Goal: Book appointment/travel/reservation

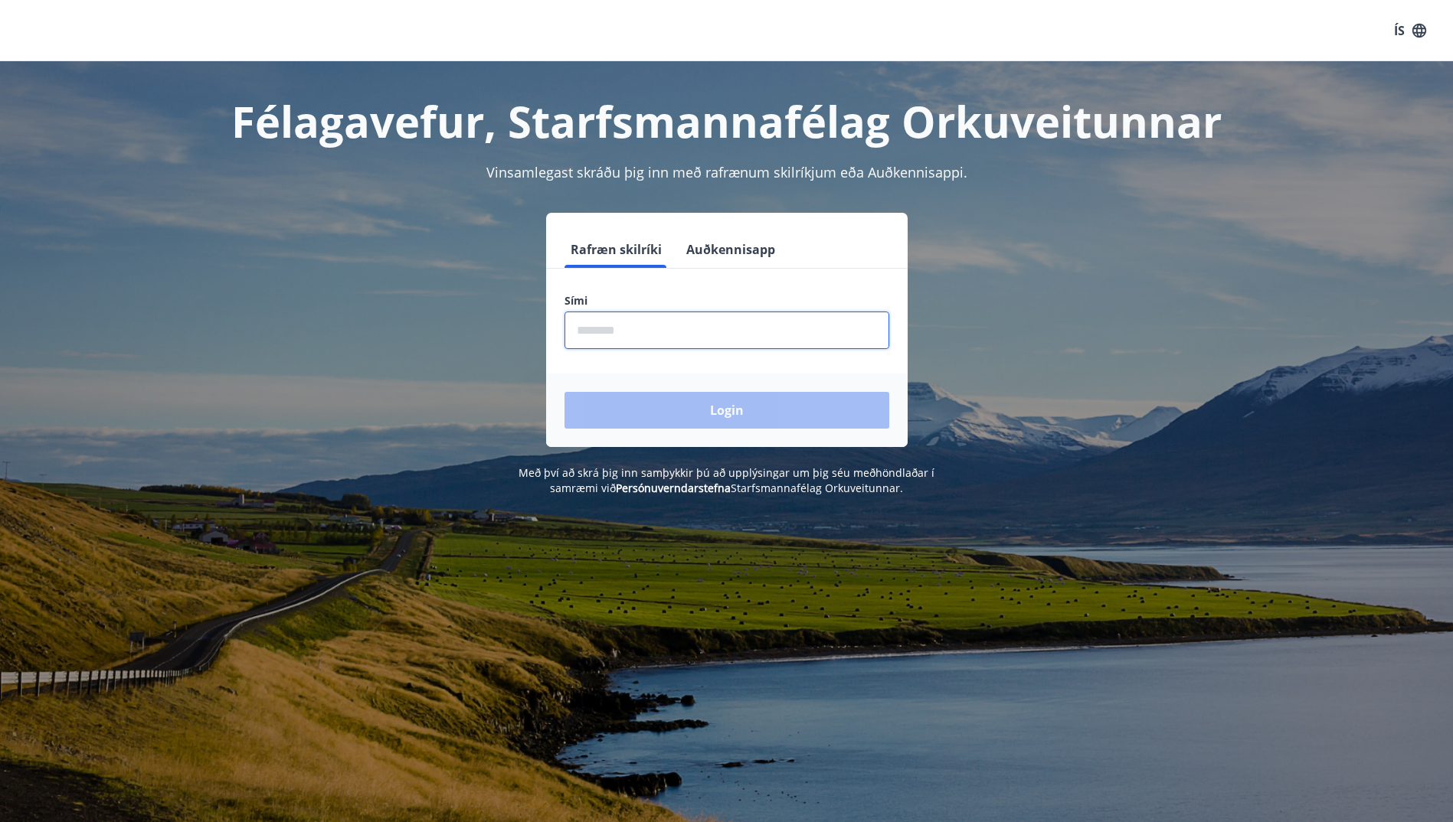
click at [656, 331] on input "phone" at bounding box center [726, 331] width 325 height 38
type input "********"
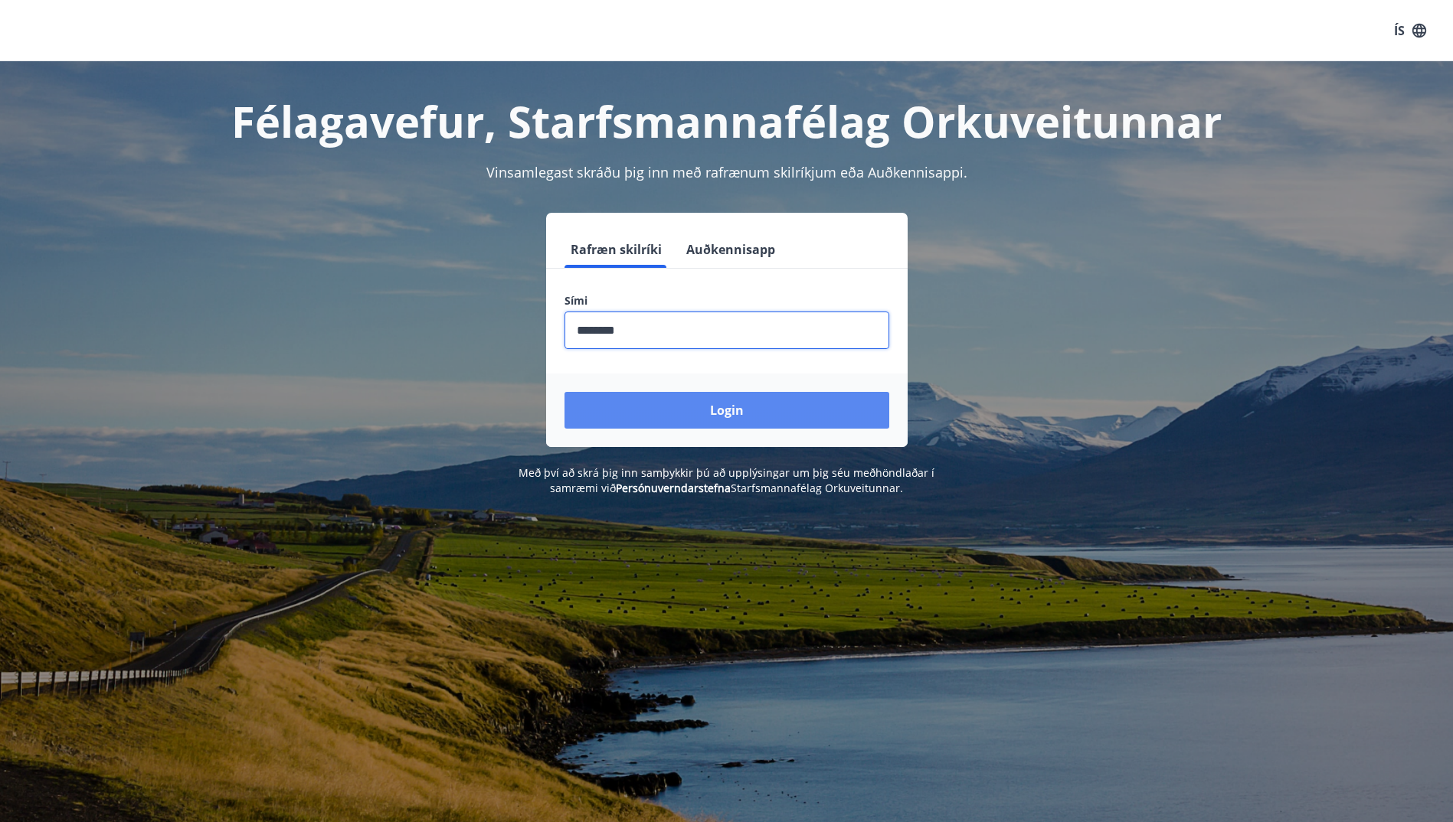
click at [737, 413] on button "Login" at bounding box center [726, 410] width 325 height 37
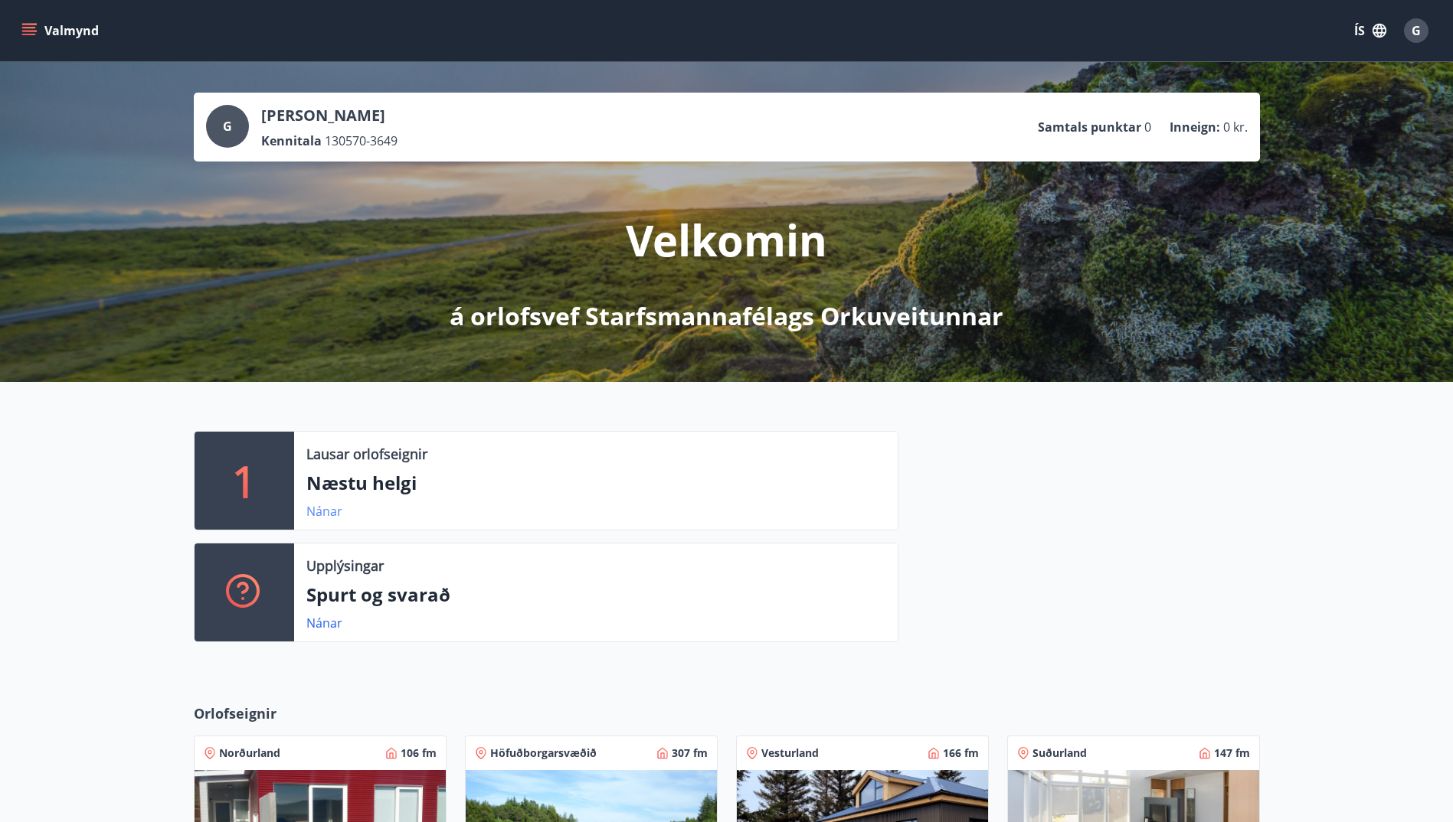
click at [324, 517] on link "Nánar" at bounding box center [324, 511] width 36 height 17
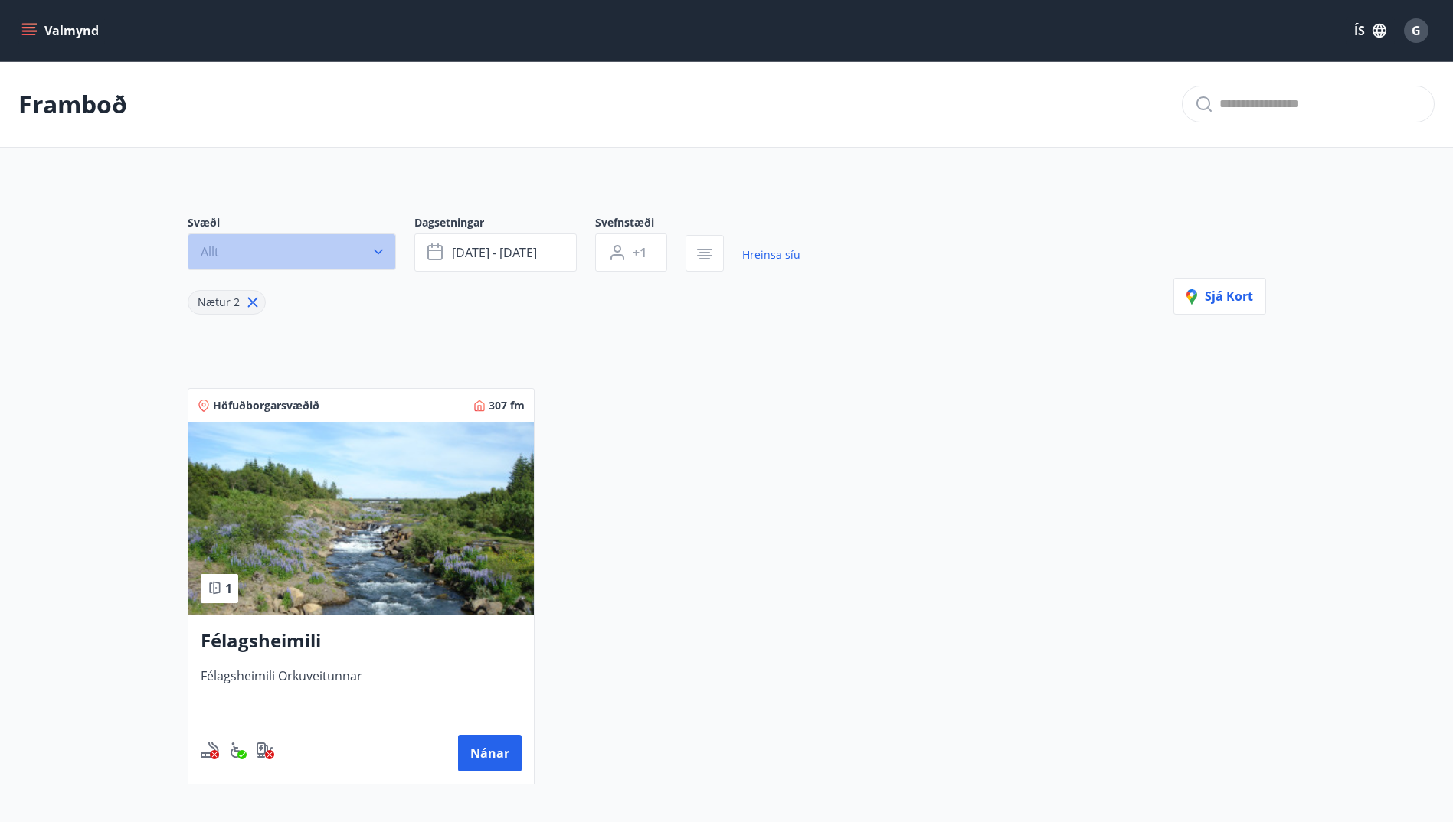
click at [374, 253] on icon "button" at bounding box center [378, 251] width 15 height 15
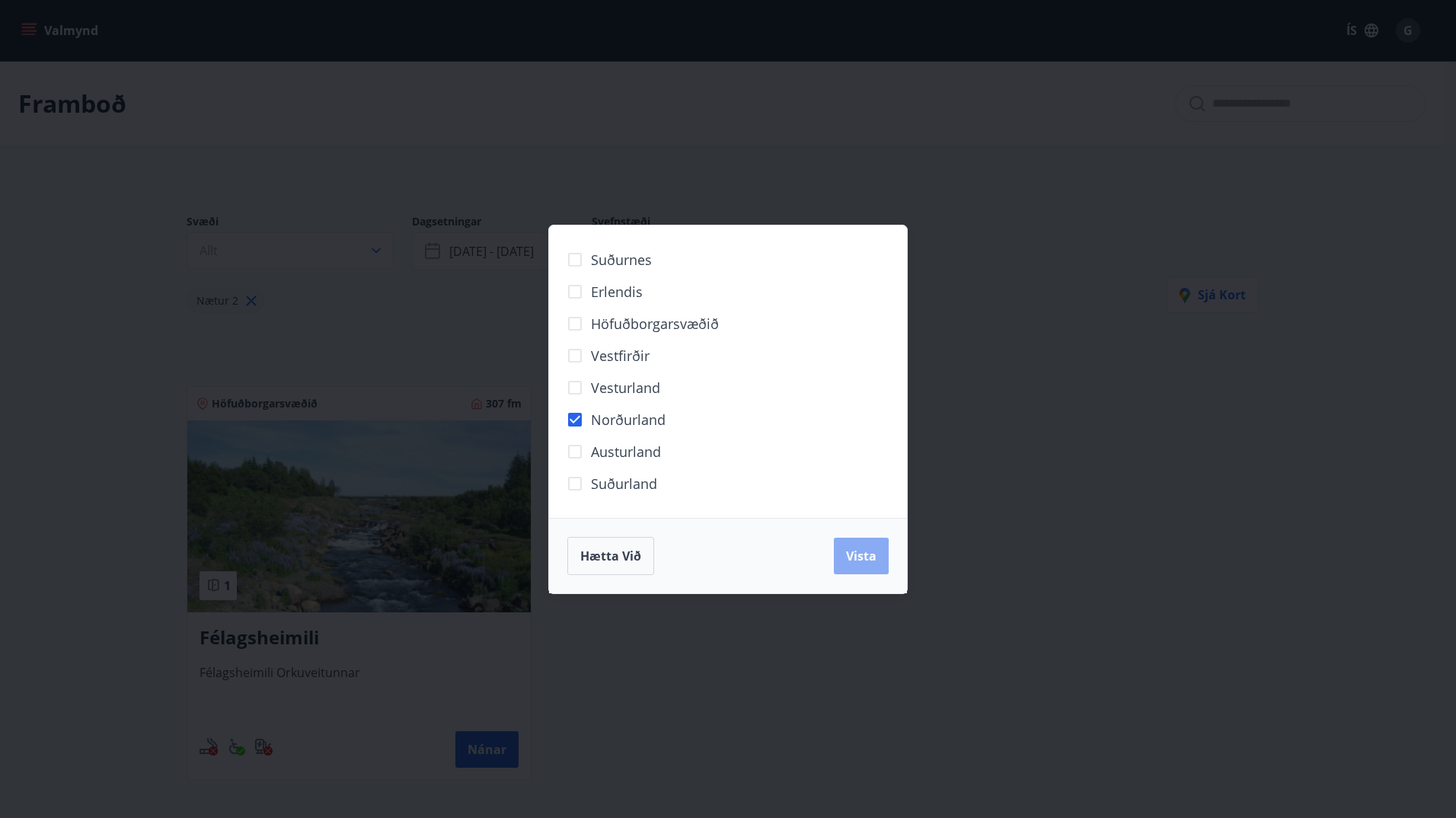
click at [843, 557] on button "Vista" at bounding box center [861, 556] width 55 height 37
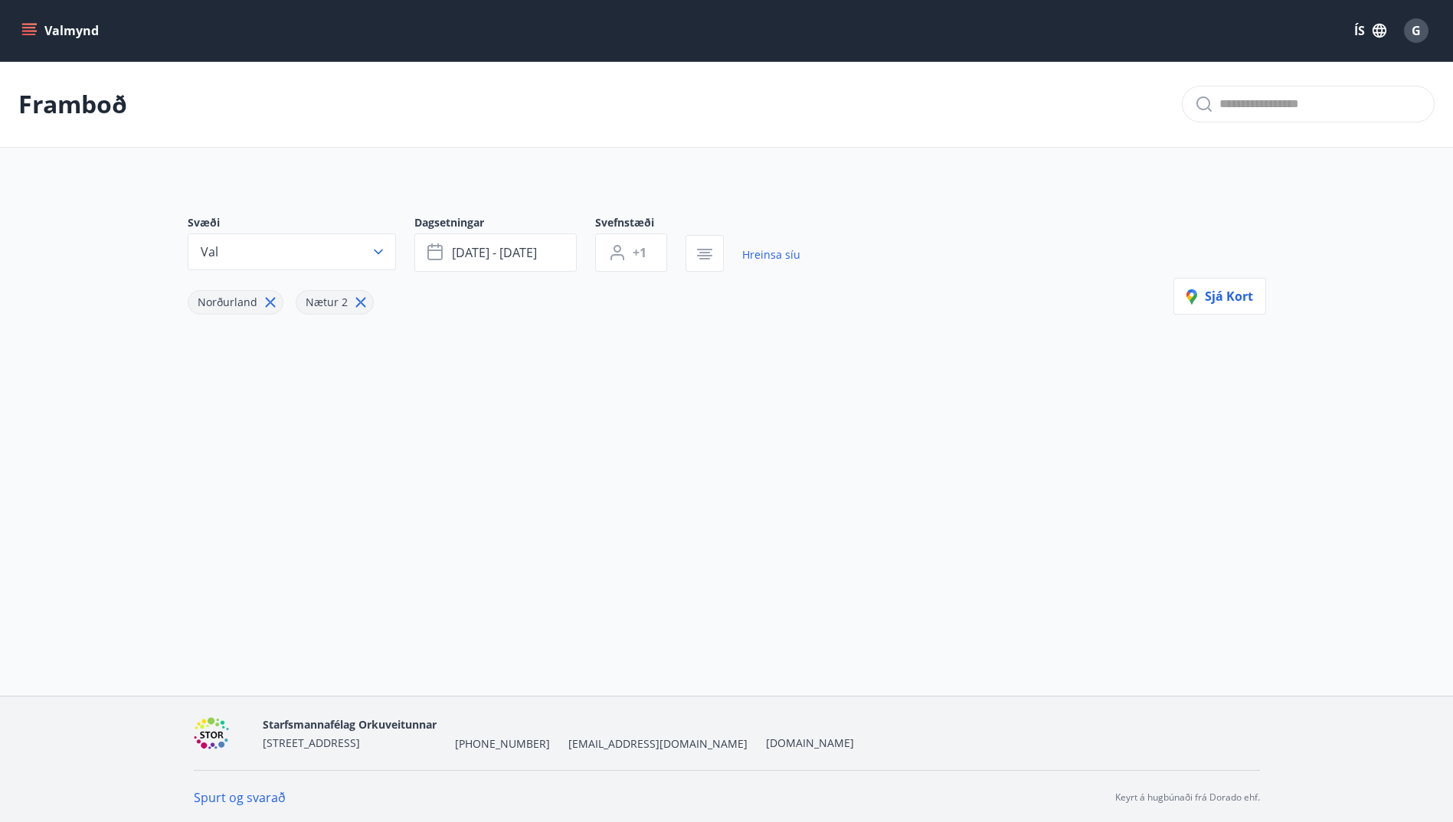
click at [361, 305] on icon at bounding box center [360, 303] width 10 height 10
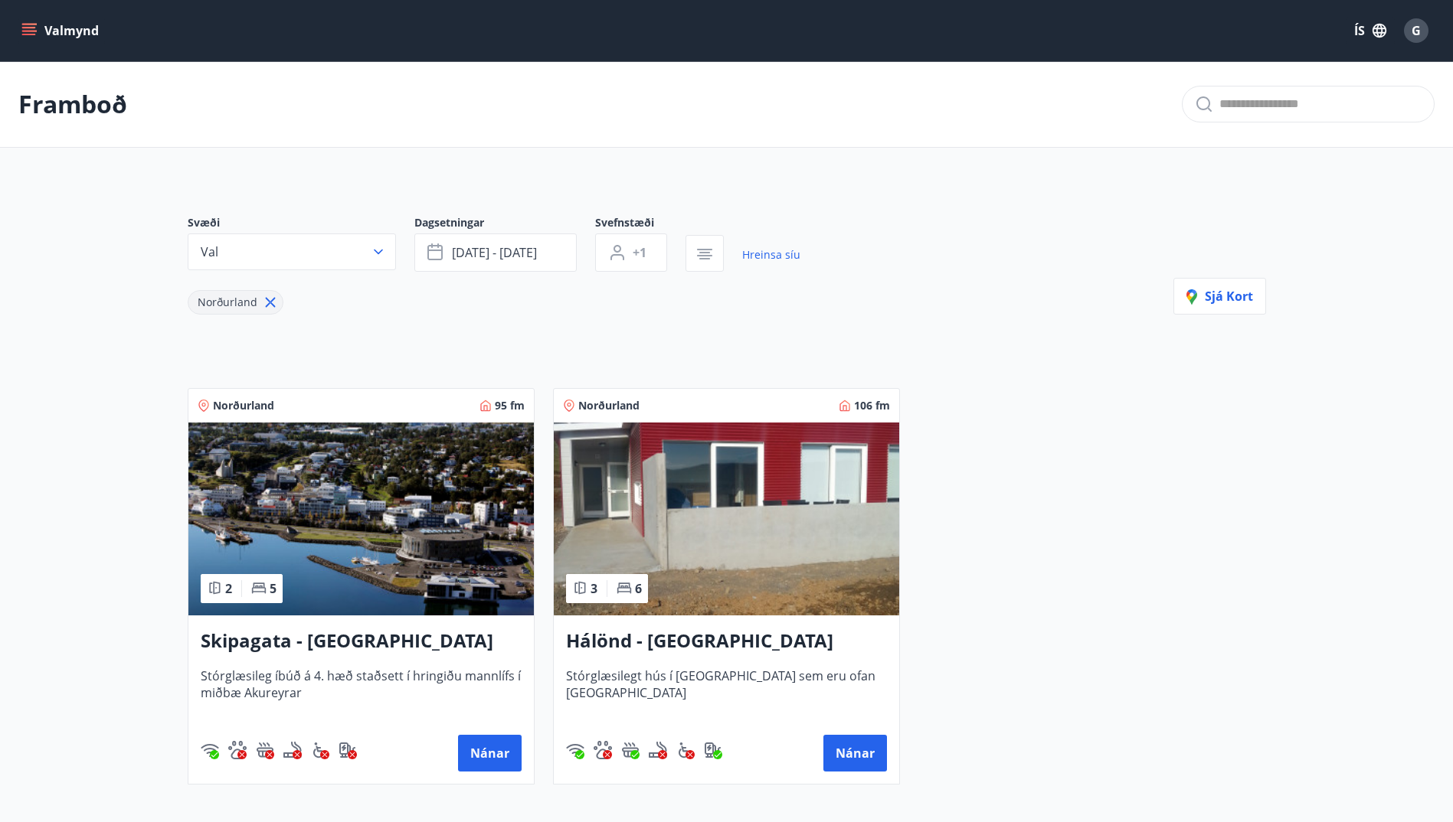
click at [265, 300] on icon at bounding box center [270, 302] width 17 height 17
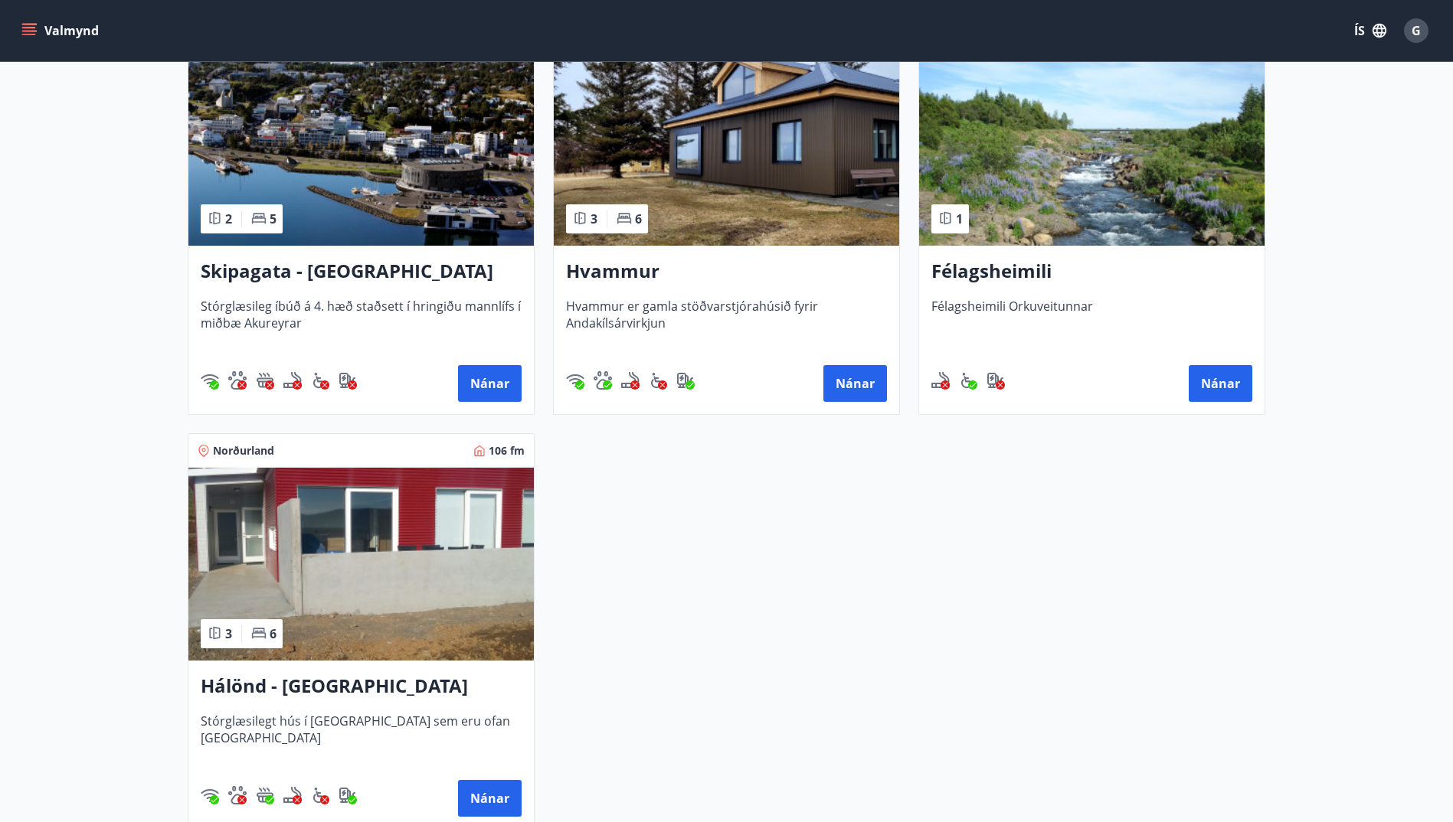
scroll to position [383, 0]
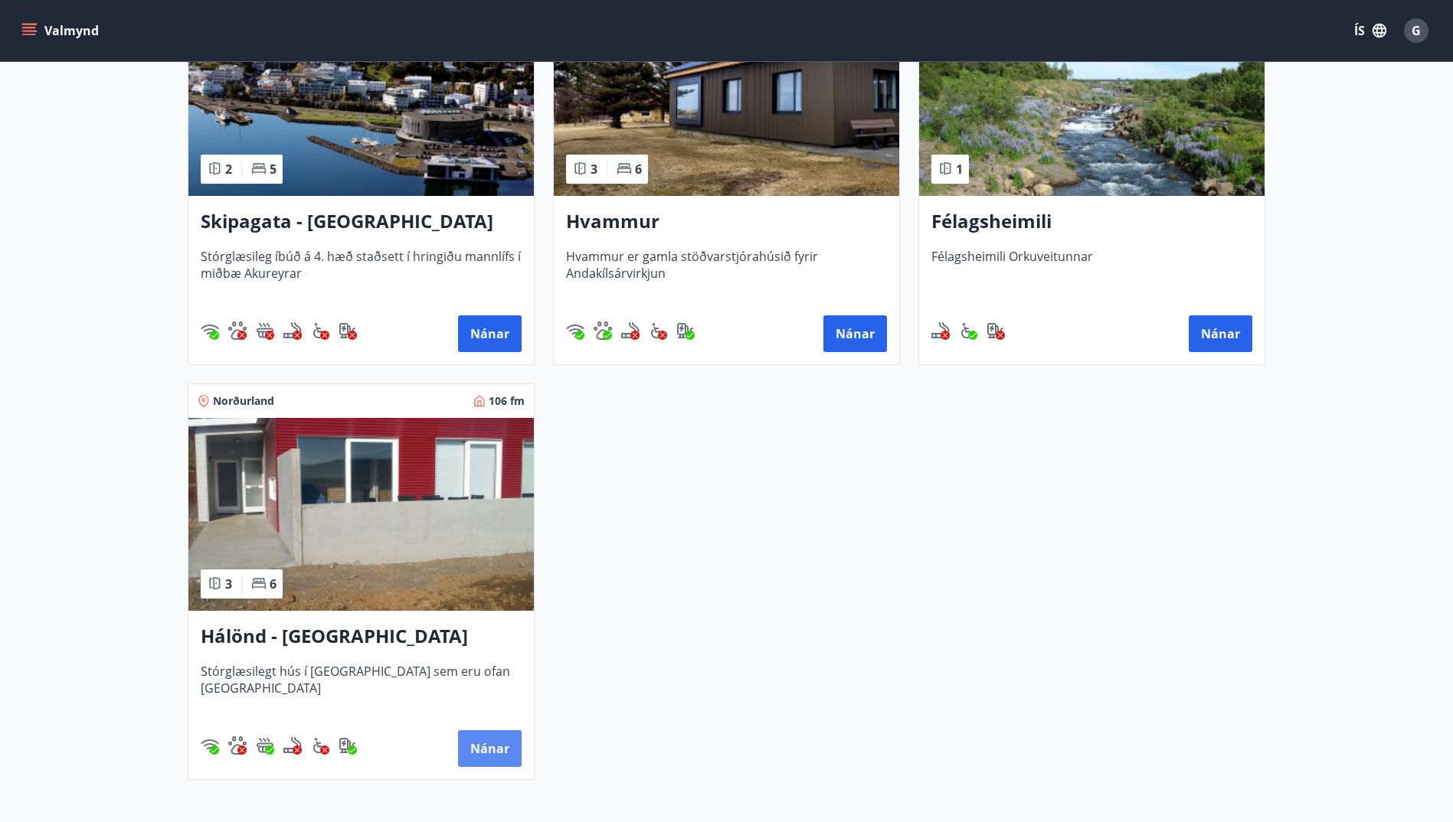
click at [488, 744] on button "Nánar" at bounding box center [490, 749] width 64 height 37
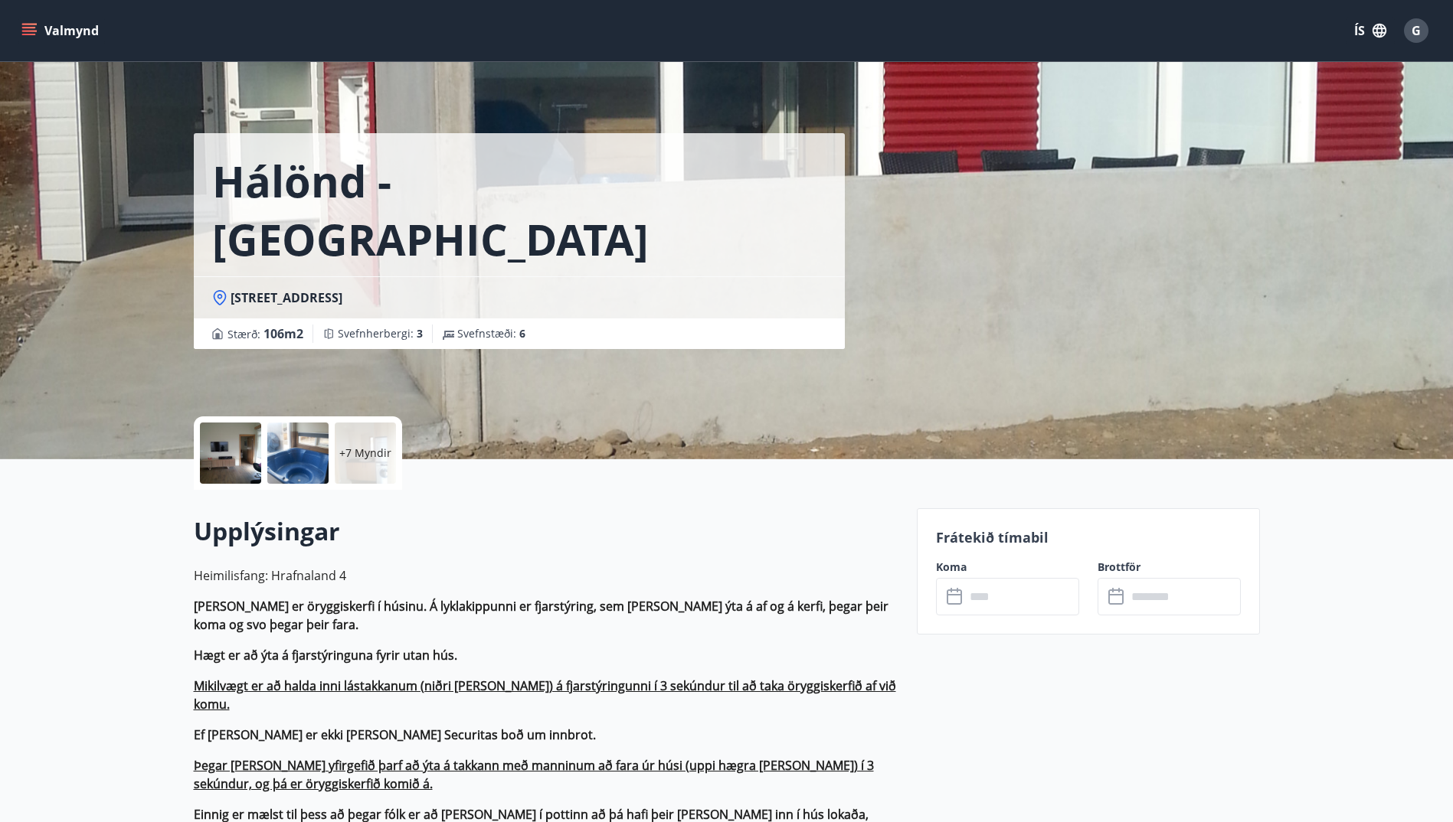
click at [952, 600] on icon at bounding box center [956, 597] width 18 height 18
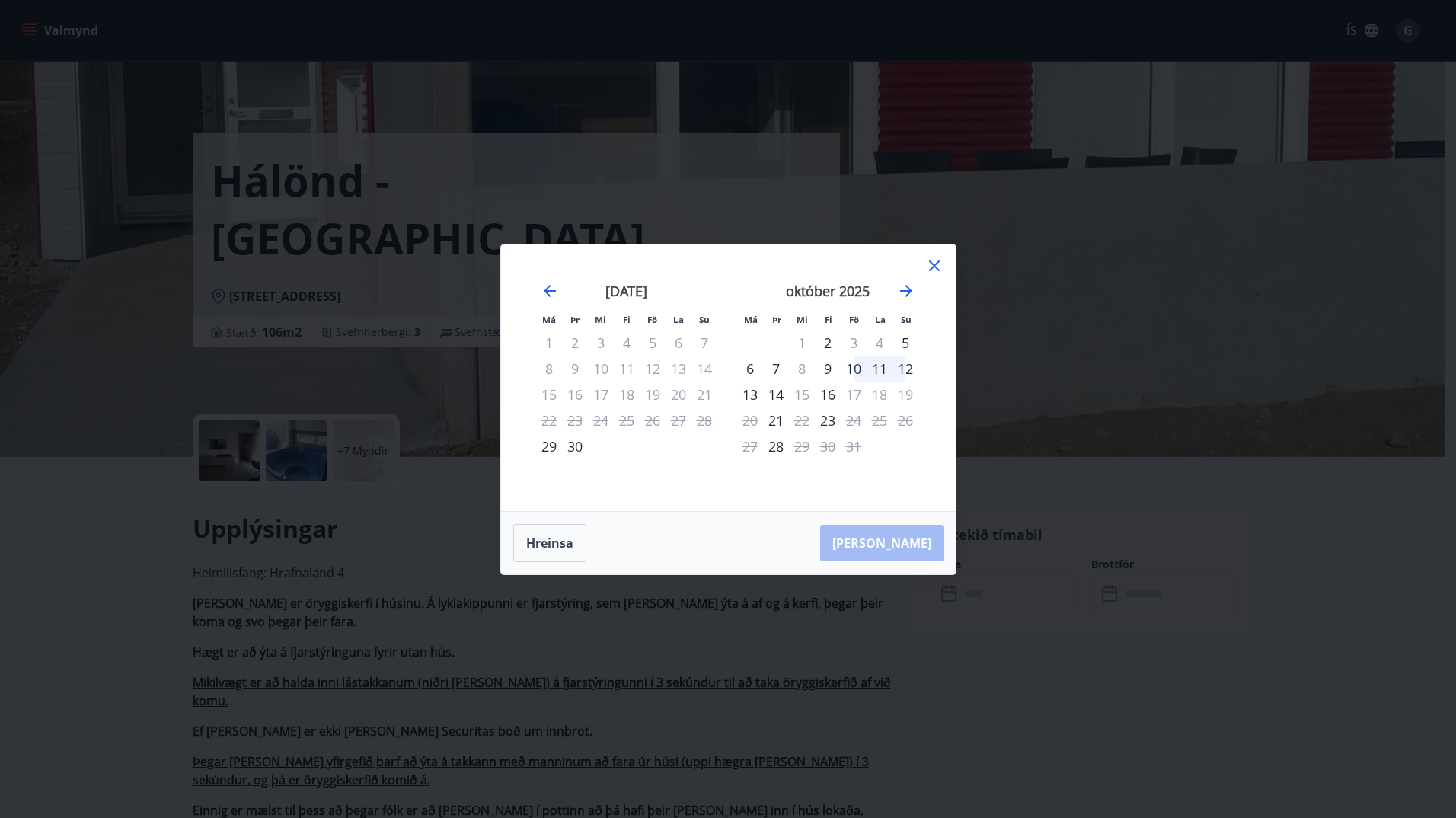
click at [857, 369] on div "10" at bounding box center [853, 369] width 26 height 26
click at [823, 369] on div "9" at bounding box center [827, 369] width 26 height 26
click at [830, 369] on div "9" at bounding box center [827, 369] width 26 height 26
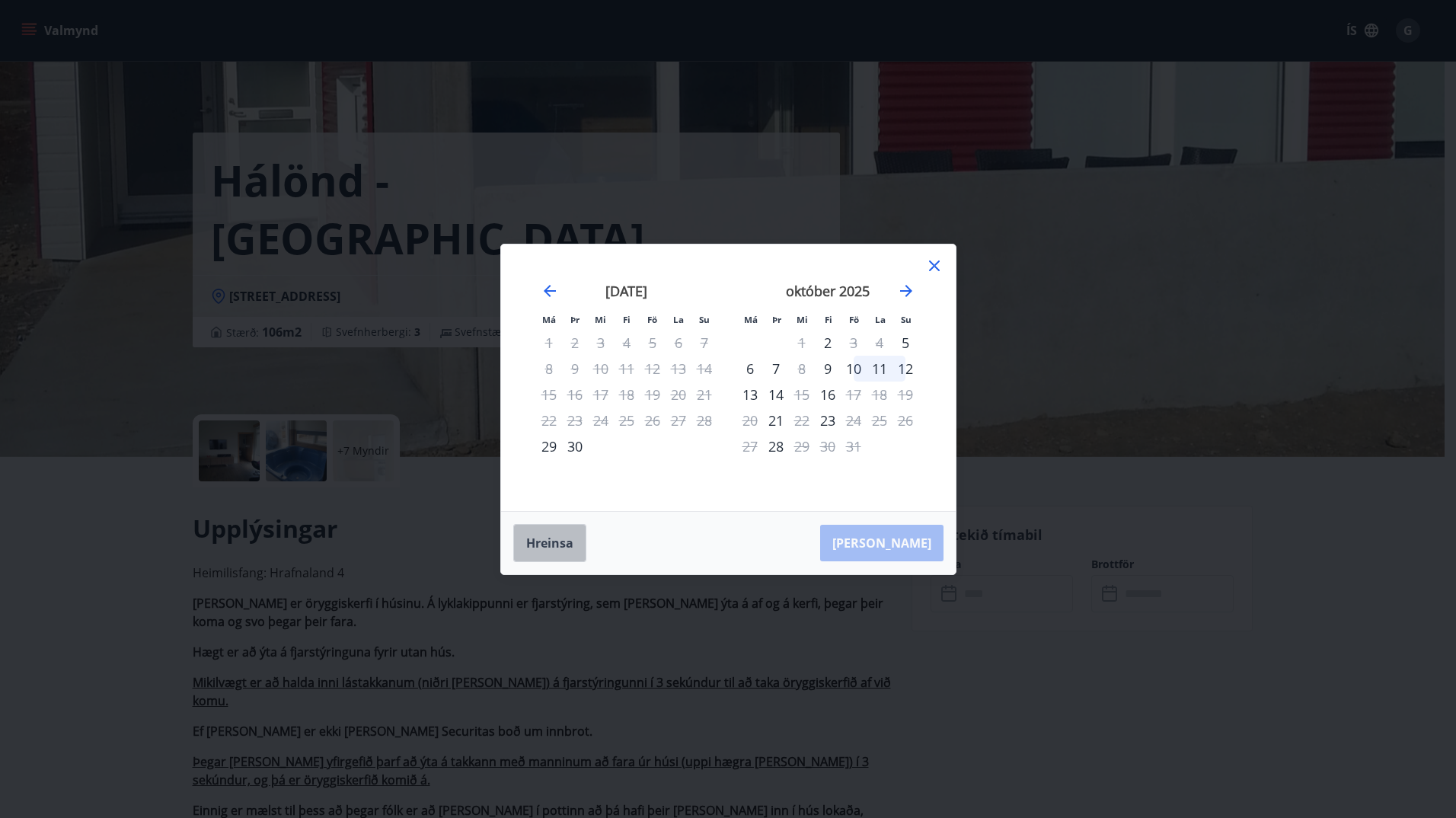
click at [545, 540] on button "Hreinsa" at bounding box center [550, 543] width 74 height 38
click at [827, 371] on div "9" at bounding box center [827, 369] width 26 height 26
click at [912, 368] on div "12" at bounding box center [905, 369] width 26 height 26
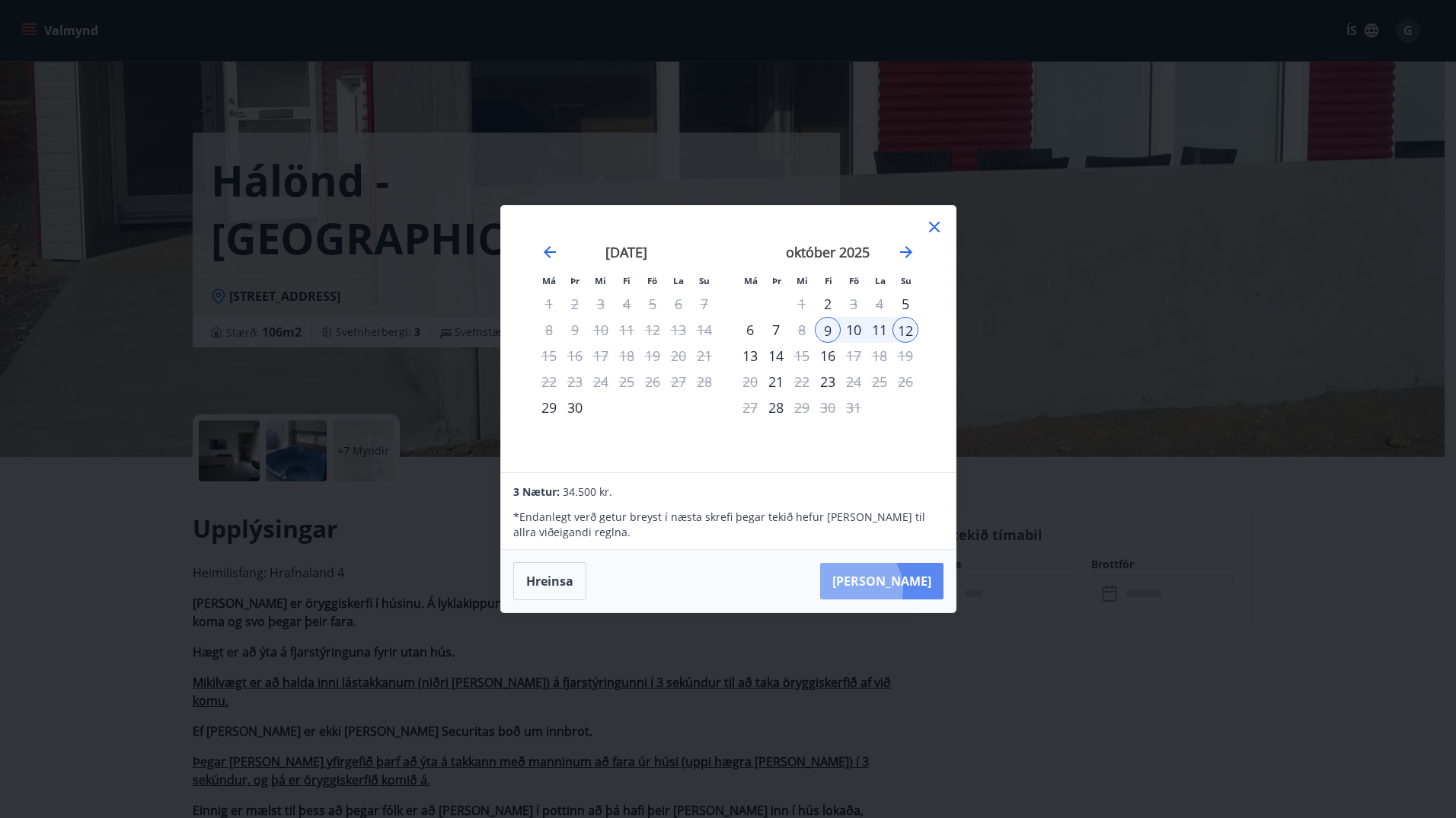
click at [900, 589] on button "Taka Frá" at bounding box center [882, 581] width 123 height 37
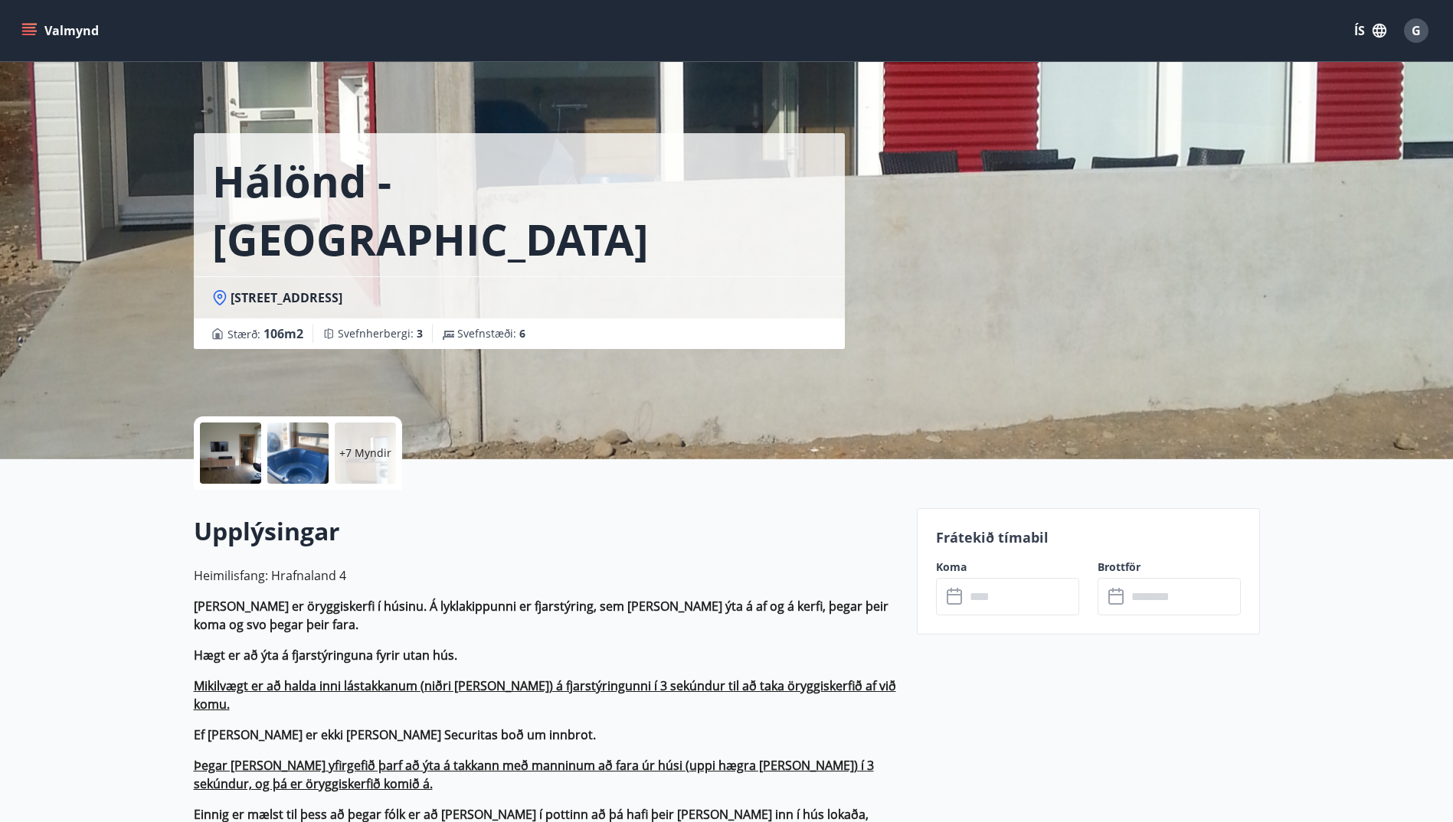
type input "******"
click at [956, 595] on icon at bounding box center [954, 595] width 15 height 2
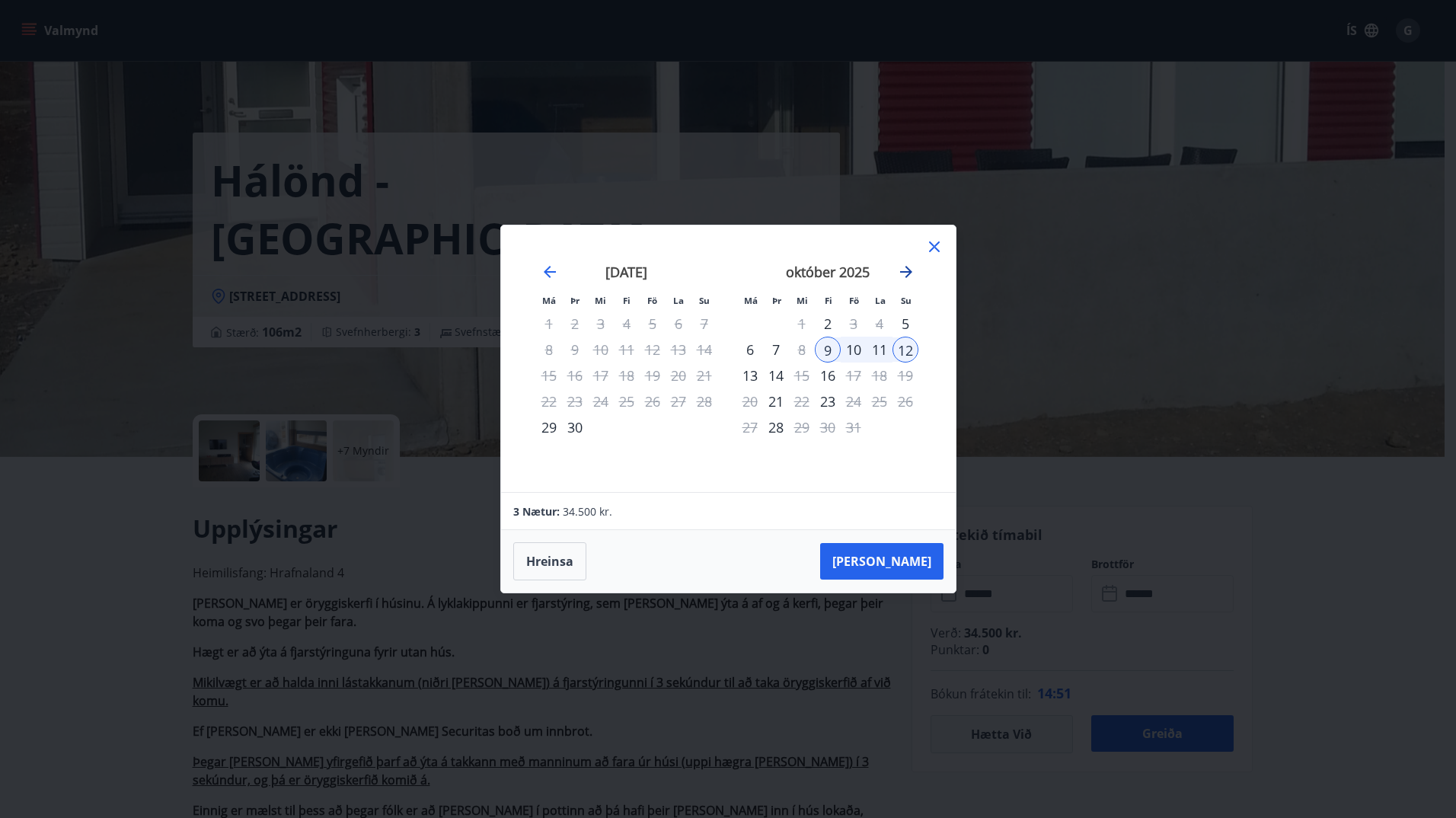
click at [911, 266] on icon "Move forward to switch to the next month." at bounding box center [906, 272] width 18 height 18
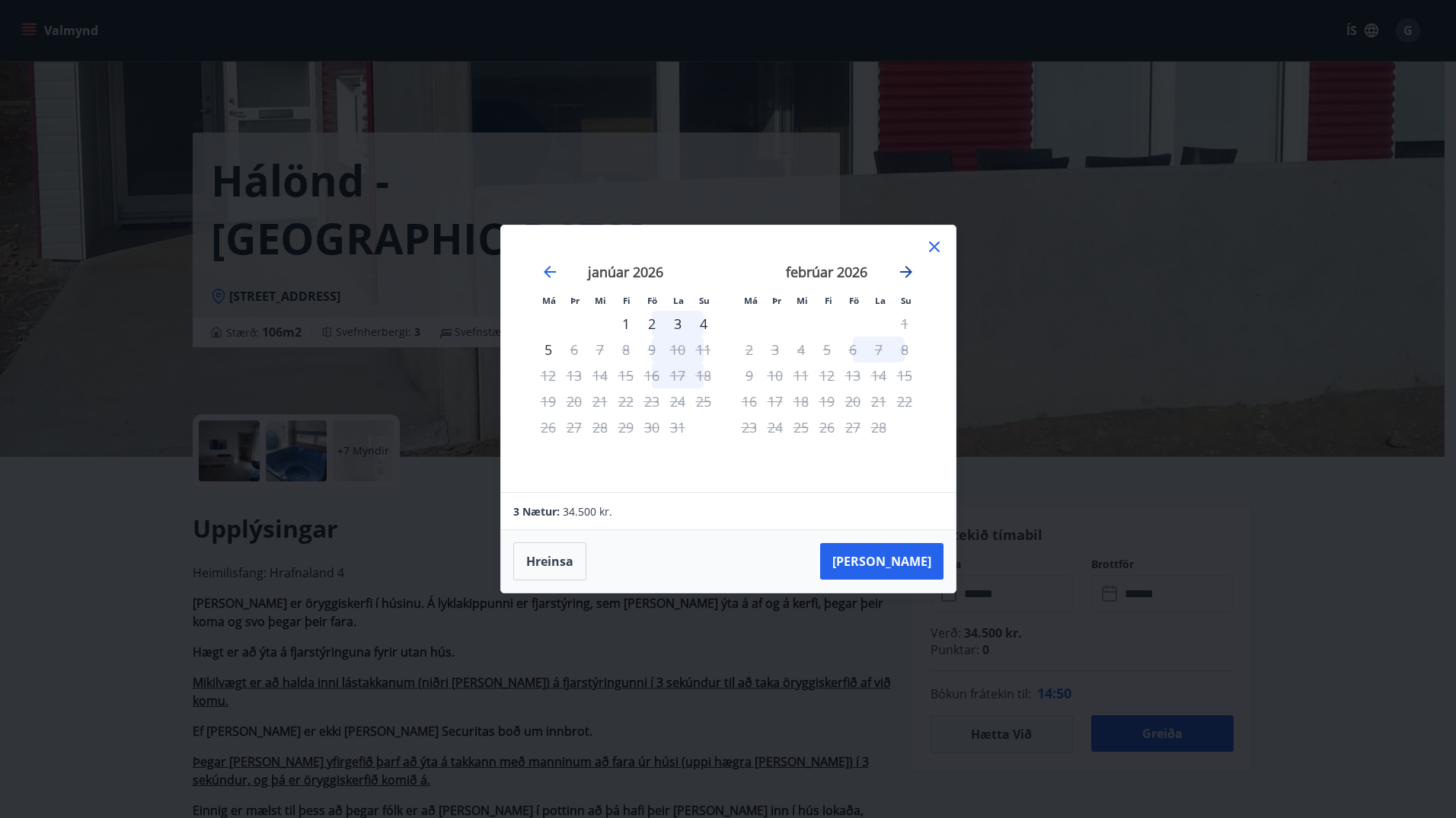
click at [911, 266] on icon "Move forward to switch to the next month." at bounding box center [906, 272] width 18 height 18
click at [542, 277] on icon "Move backward to switch to the previous month." at bounding box center [550, 272] width 18 height 18
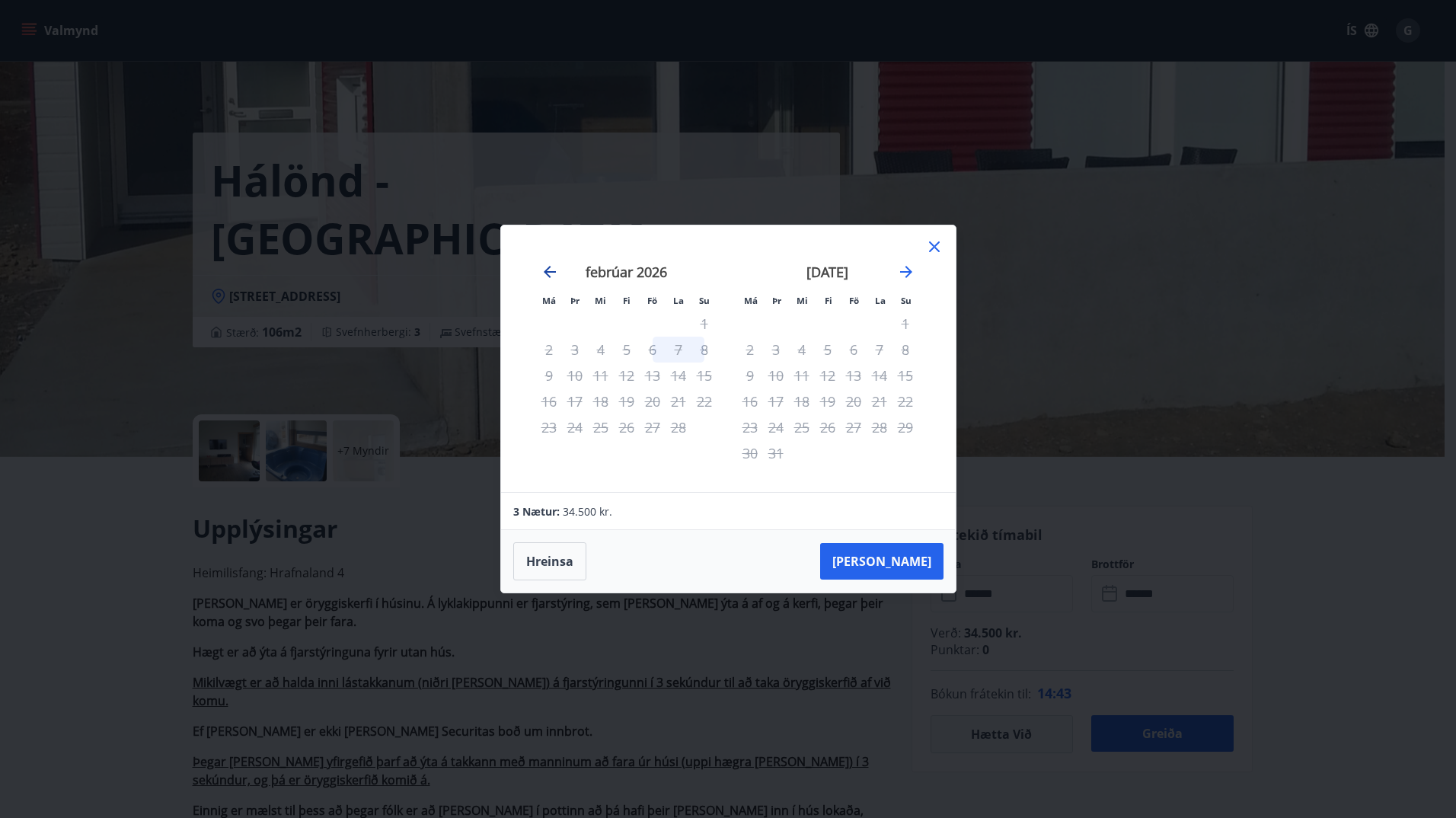
click at [542, 277] on icon "Move backward to switch to the previous month." at bounding box center [550, 272] width 18 height 18
click at [554, 272] on icon "Move backward to switch to the previous month." at bounding box center [550, 272] width 12 height 12
click at [548, 273] on icon "Move backward to switch to the previous month." at bounding box center [550, 272] width 12 height 12
click at [551, 552] on button "Hreinsa" at bounding box center [550, 561] width 74 height 38
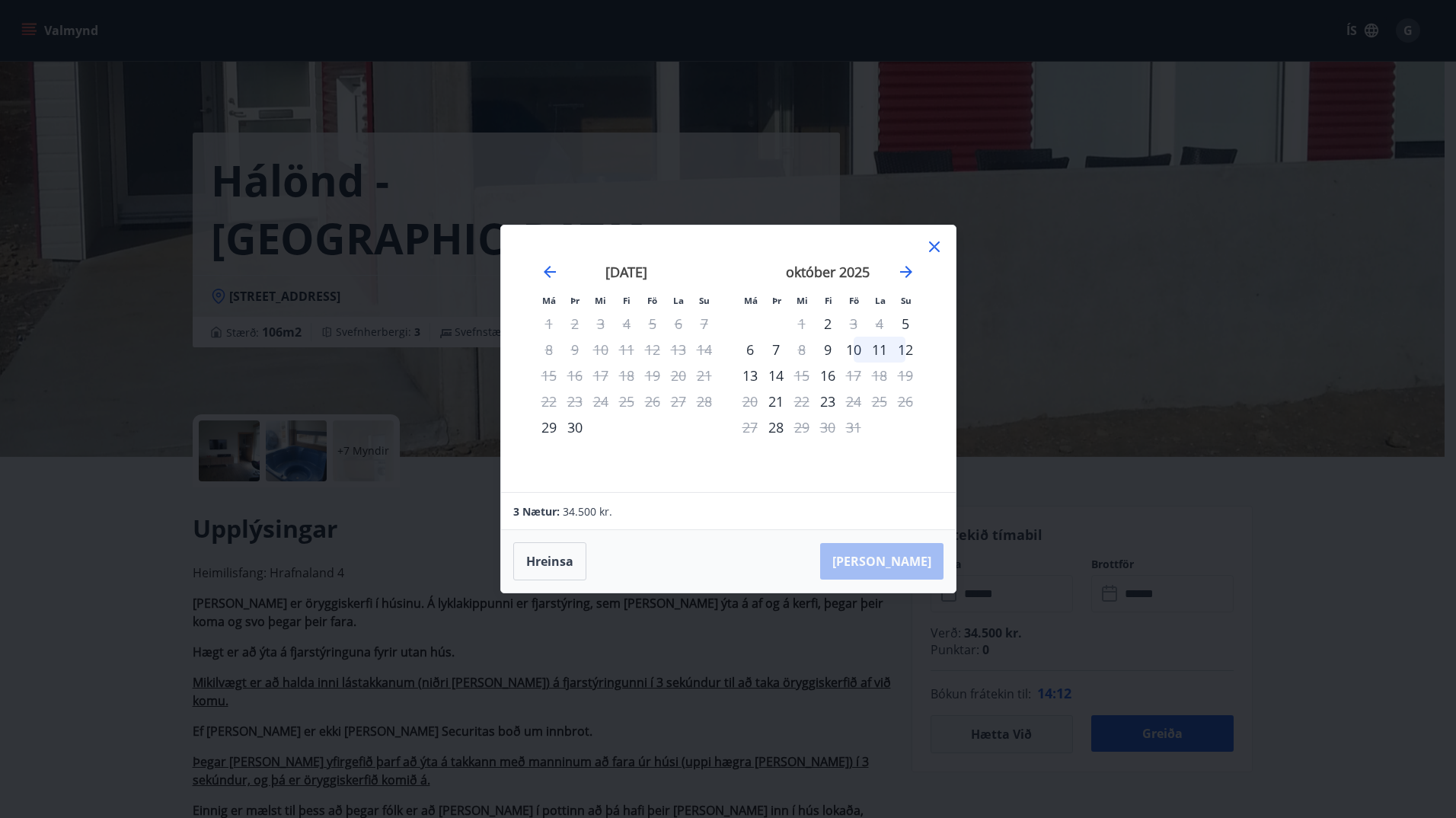
click at [931, 249] on icon at bounding box center [934, 247] width 18 height 18
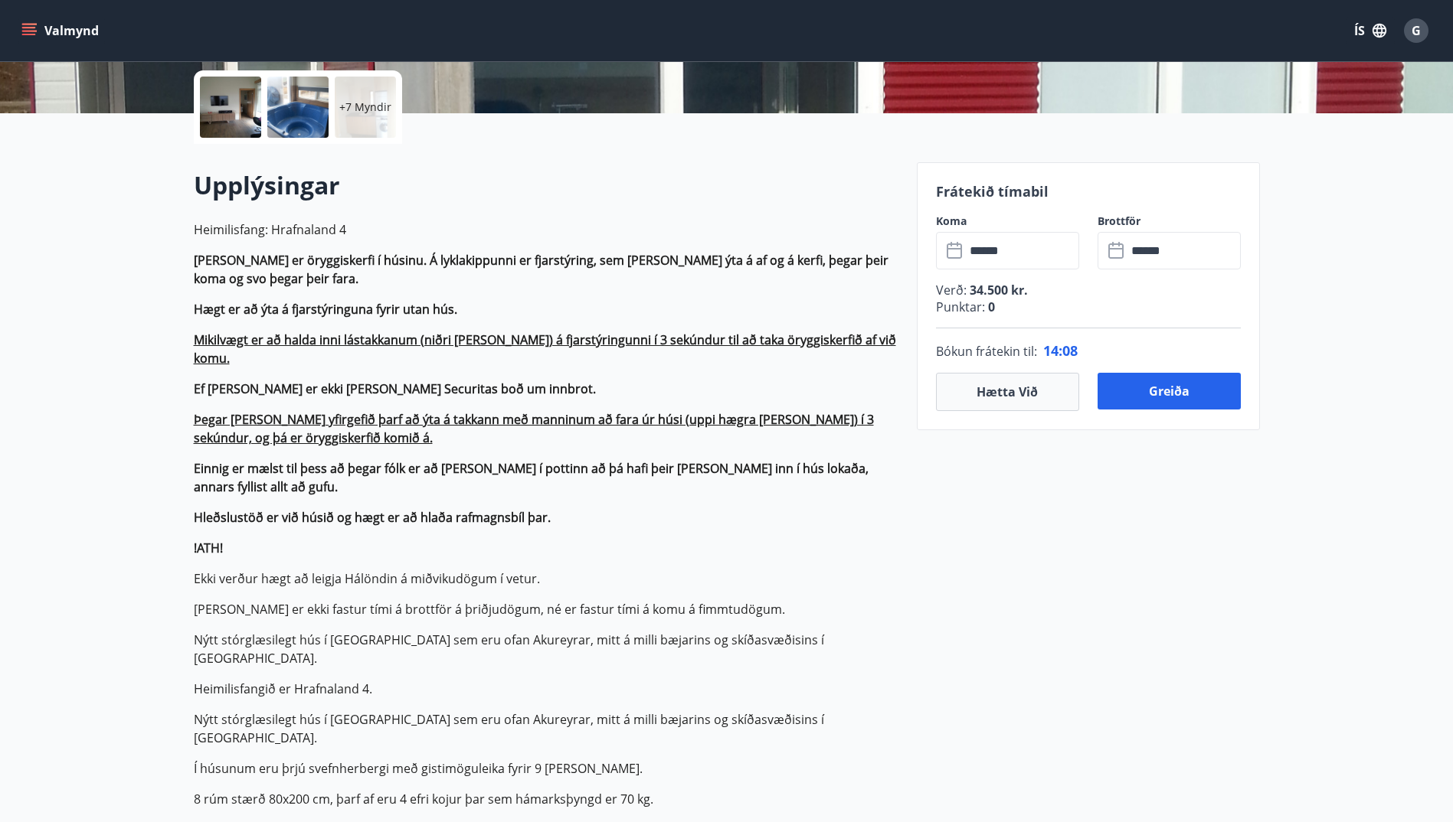
scroll to position [306, 0]
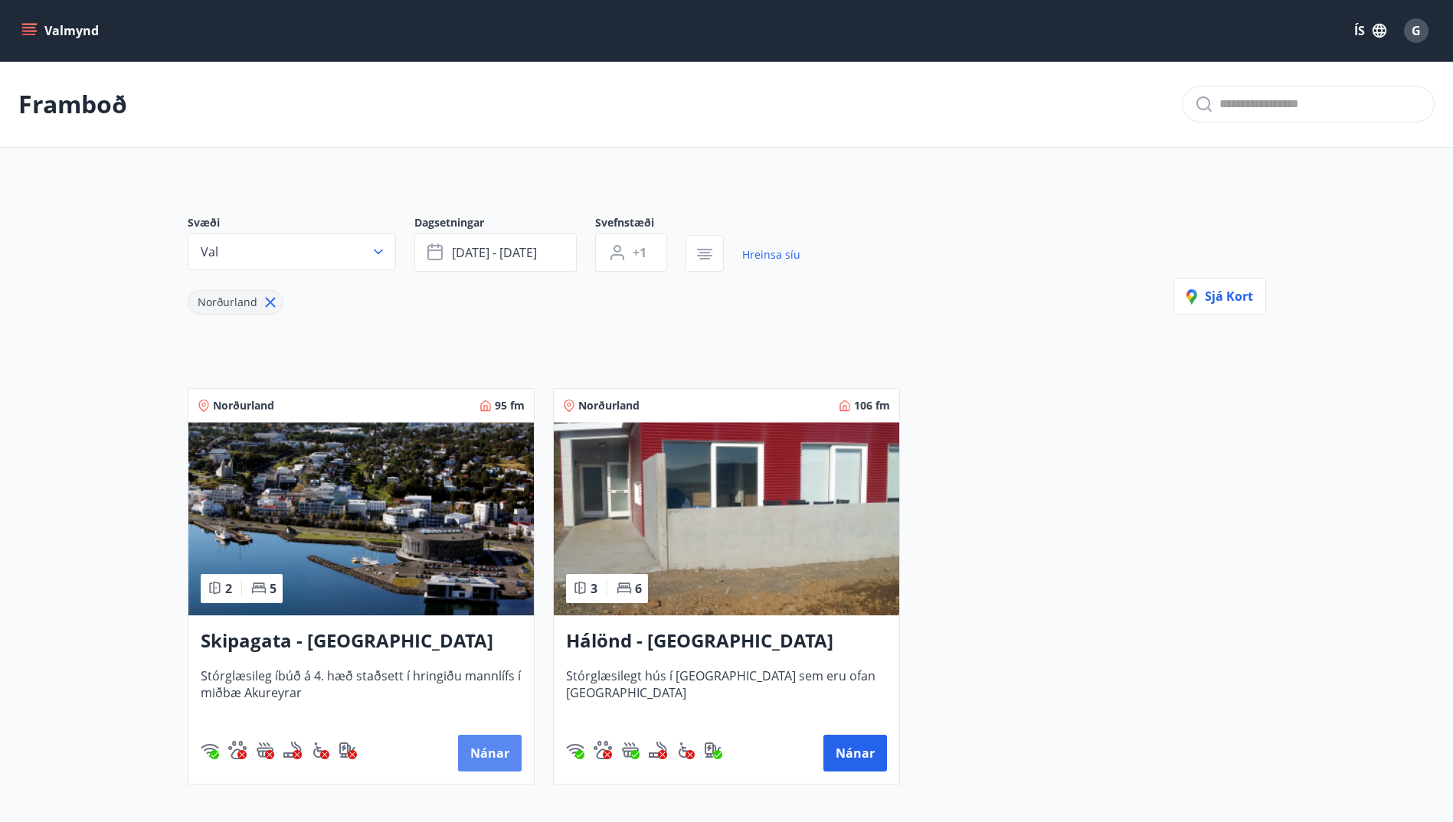
click at [489, 762] on button "Nánar" at bounding box center [490, 753] width 64 height 37
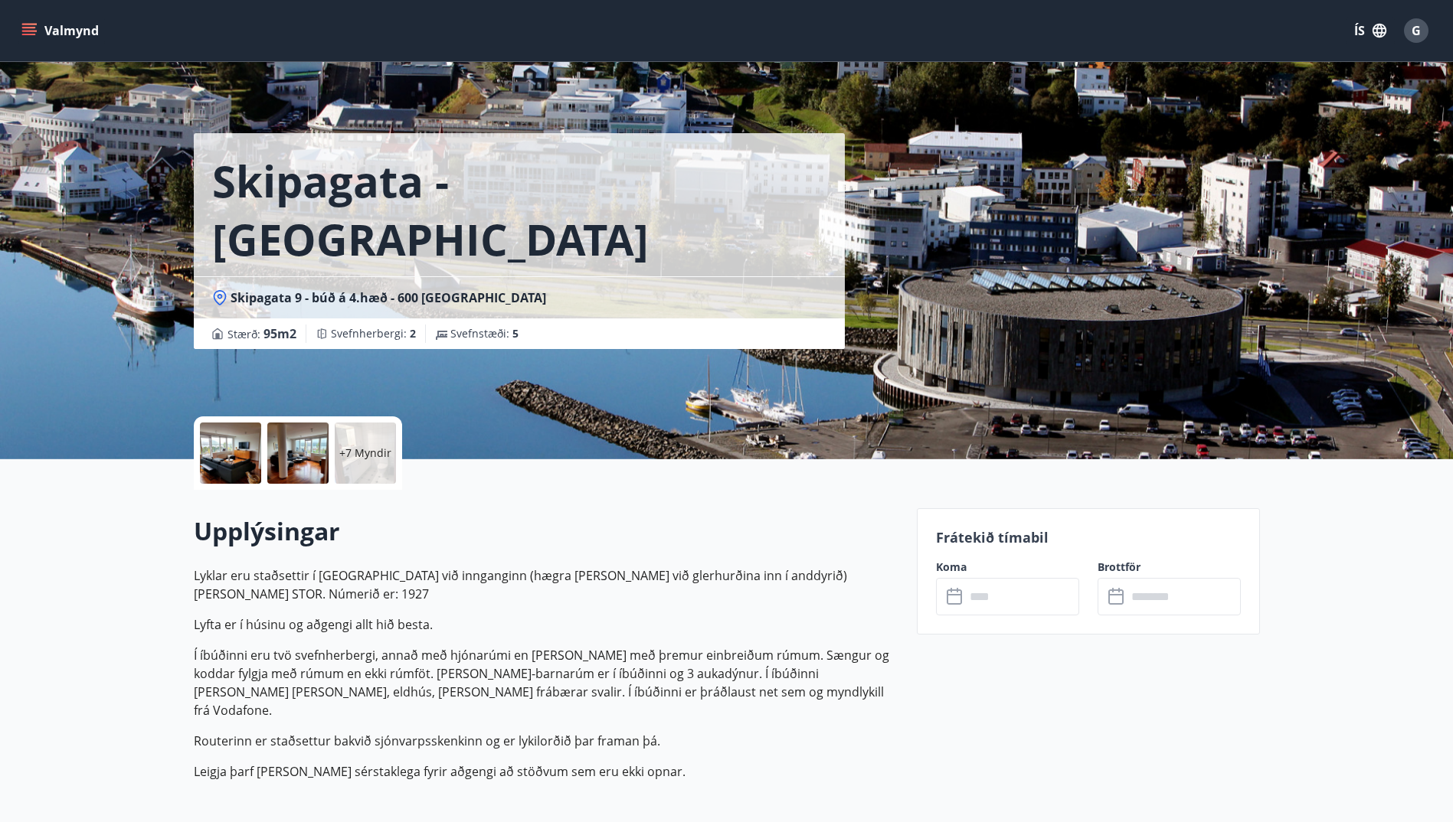
click at [960, 601] on icon at bounding box center [954, 597] width 15 height 15
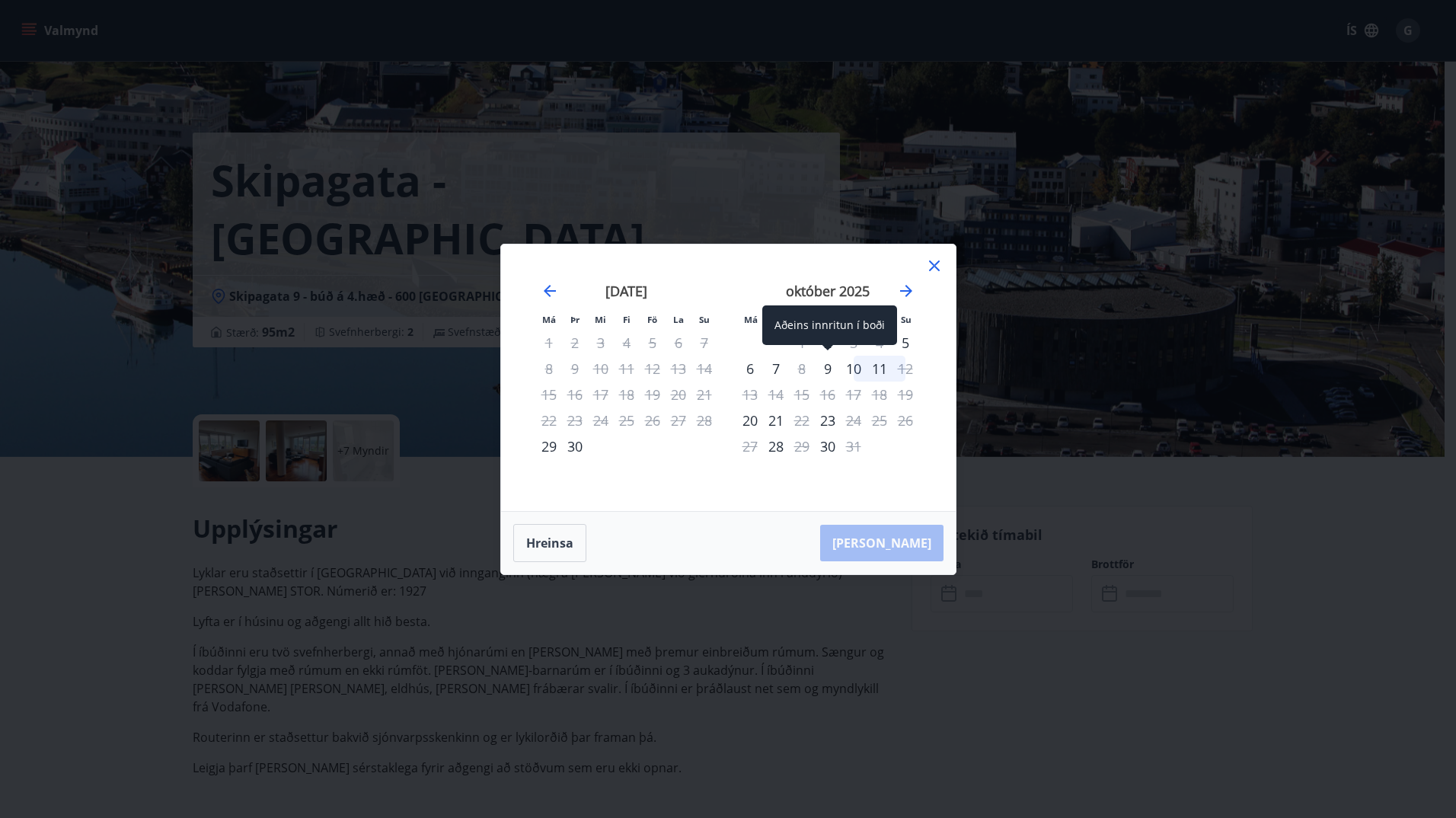
click at [827, 364] on div "9" at bounding box center [827, 369] width 26 height 26
click at [833, 366] on div "9" at bounding box center [827, 369] width 26 height 26
click at [550, 554] on button "Hreinsa" at bounding box center [550, 543] width 74 height 38
click at [827, 367] on div "9" at bounding box center [827, 369] width 26 height 26
click at [908, 366] on div "12" at bounding box center [905, 369] width 26 height 26
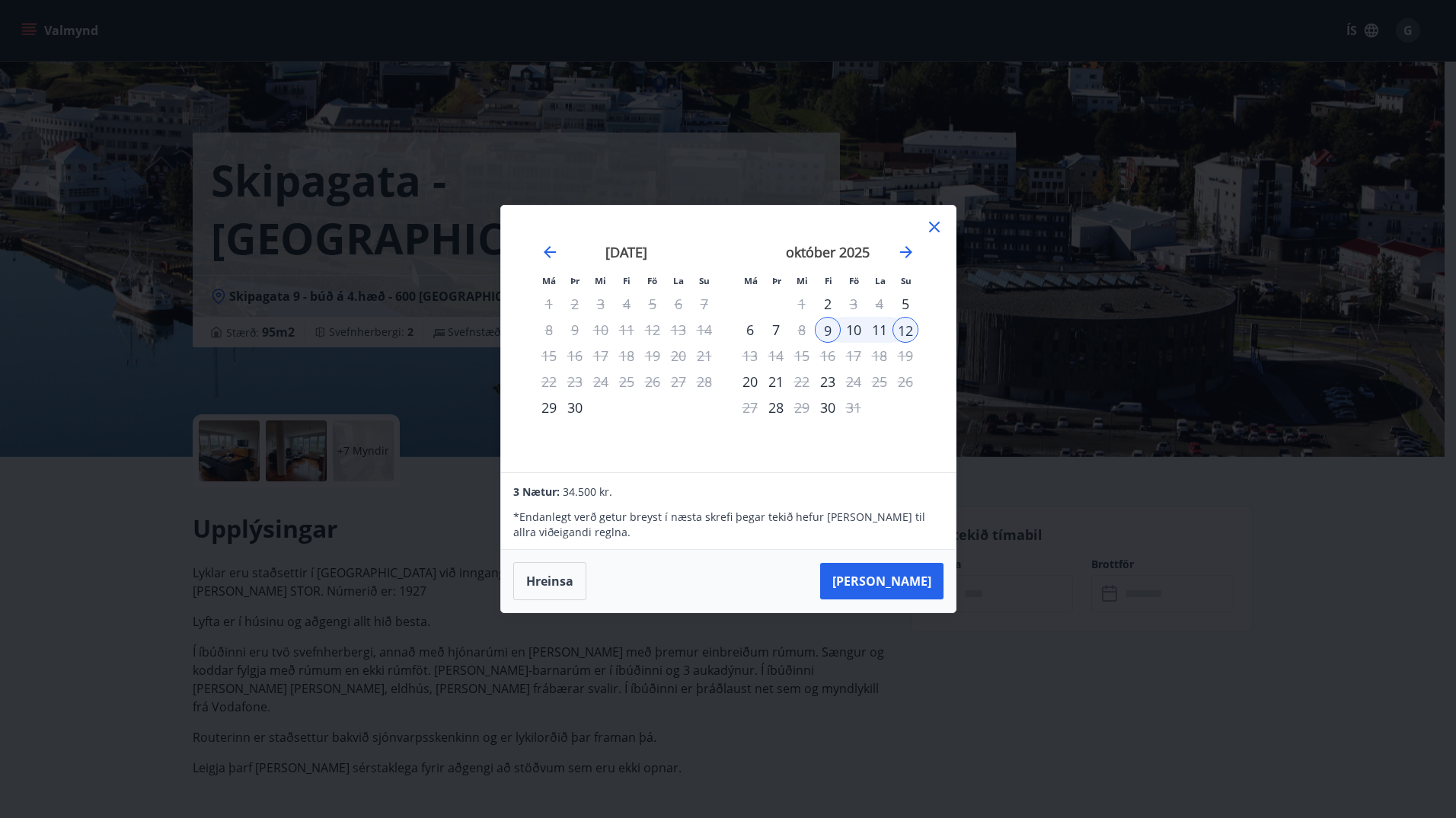
click at [936, 230] on icon at bounding box center [934, 227] width 18 height 18
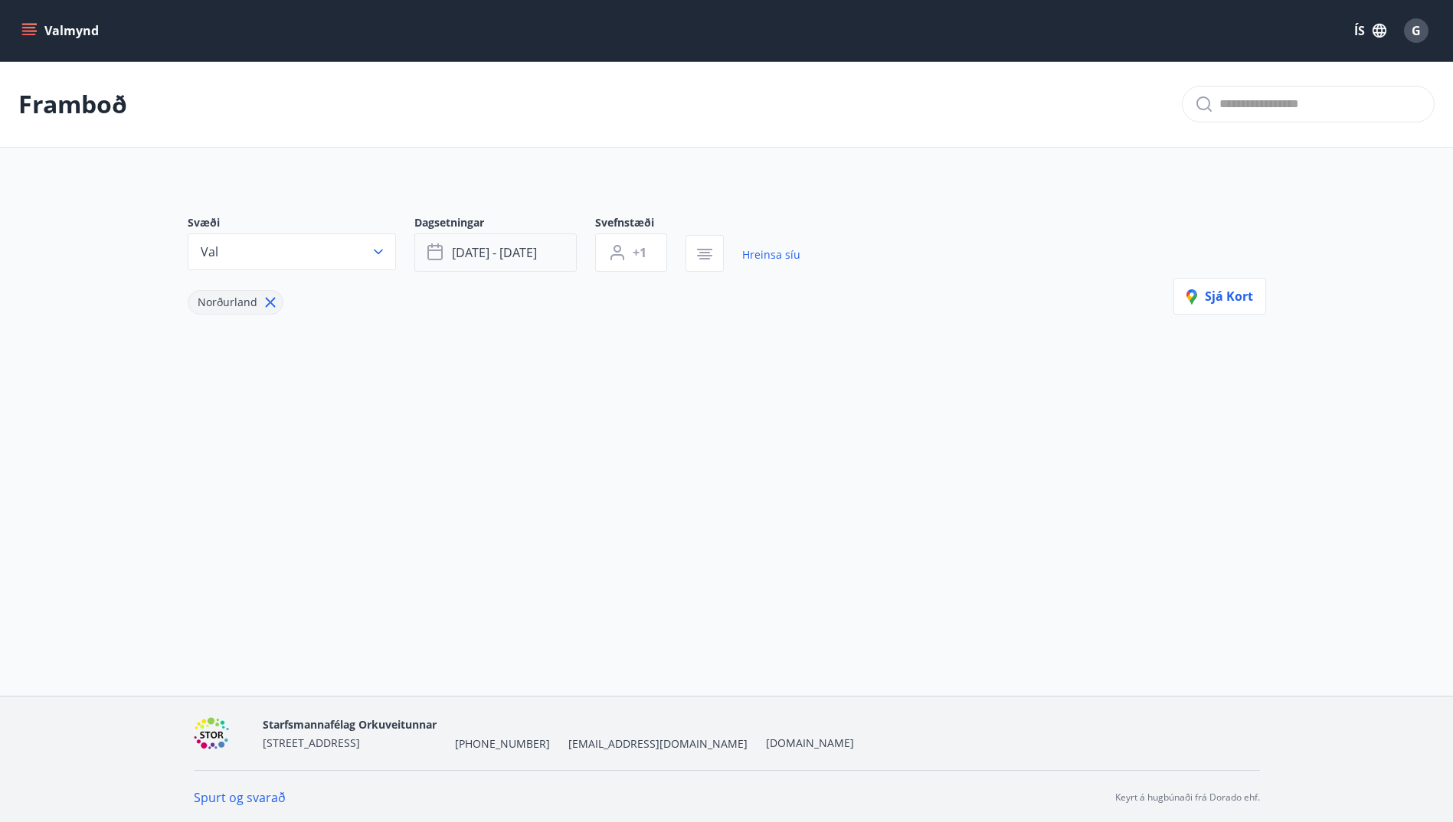
click at [524, 253] on span "okt 03 - okt 06" at bounding box center [494, 252] width 85 height 17
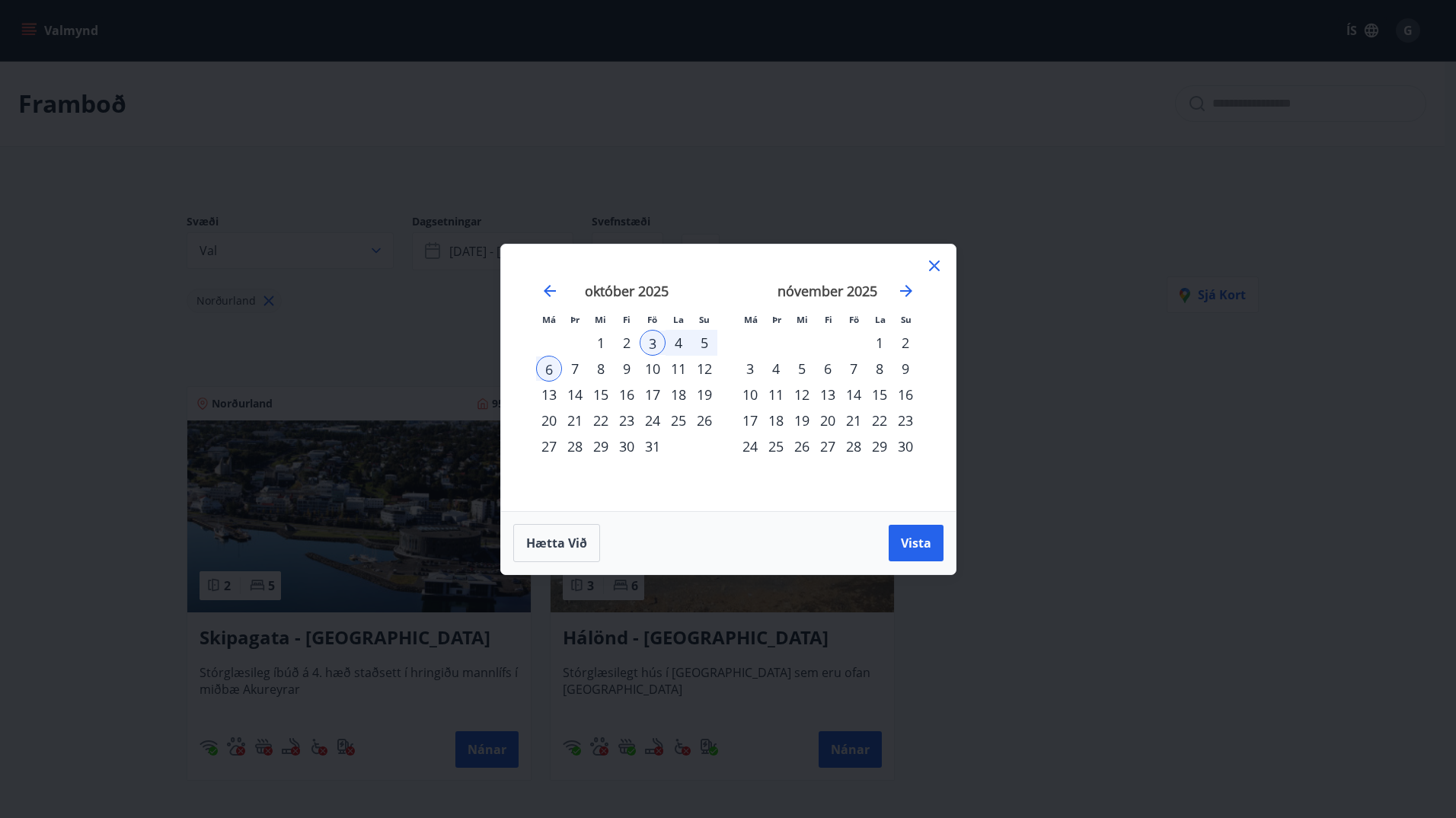
click at [652, 372] on div "10" at bounding box center [652, 369] width 26 height 26
click at [626, 367] on div "9" at bounding box center [627, 369] width 26 height 26
click at [700, 362] on div "12" at bounding box center [704, 369] width 26 height 26
click at [922, 545] on span "Vista" at bounding box center [916, 543] width 31 height 17
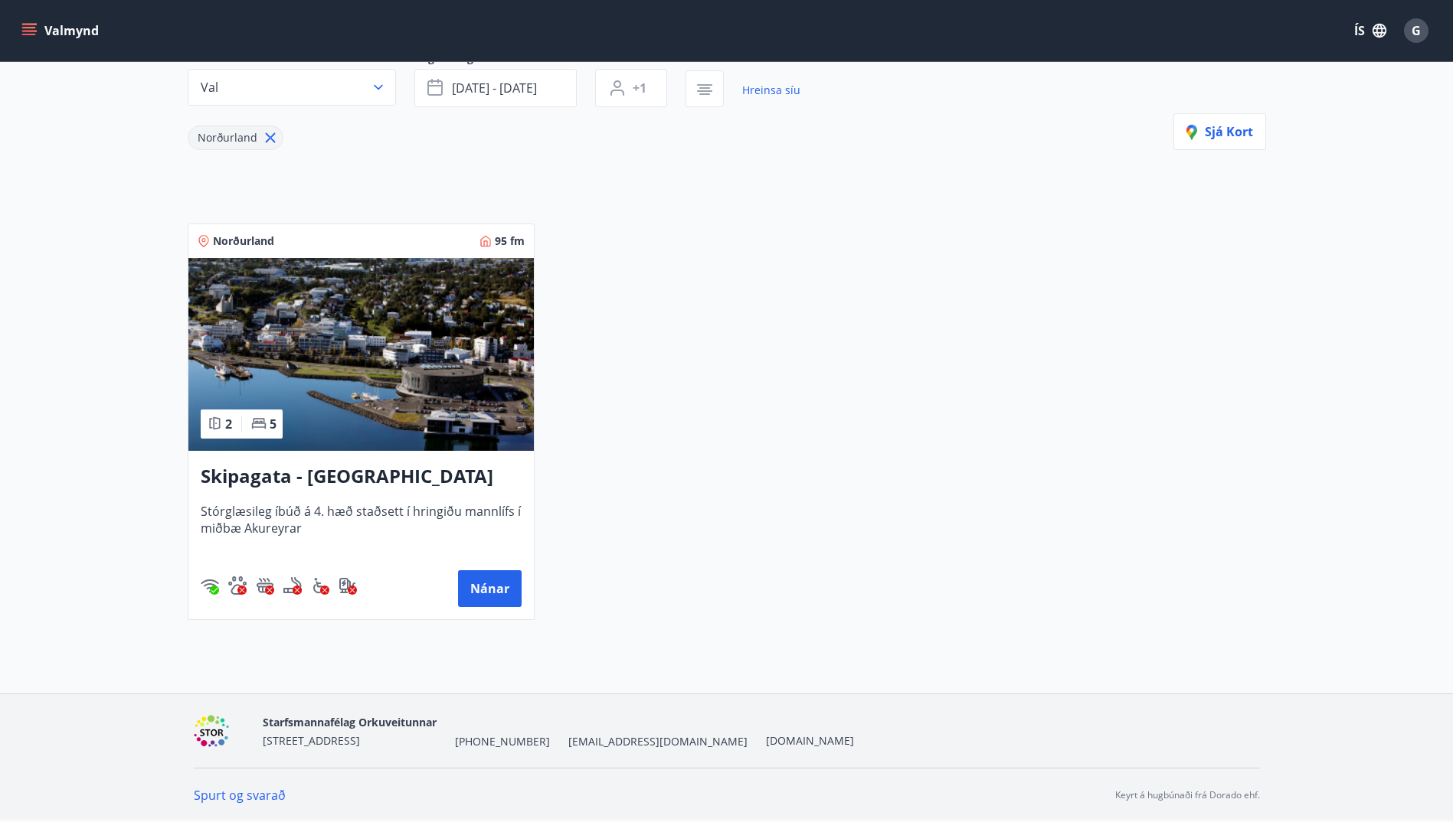
scroll to position [88, 0]
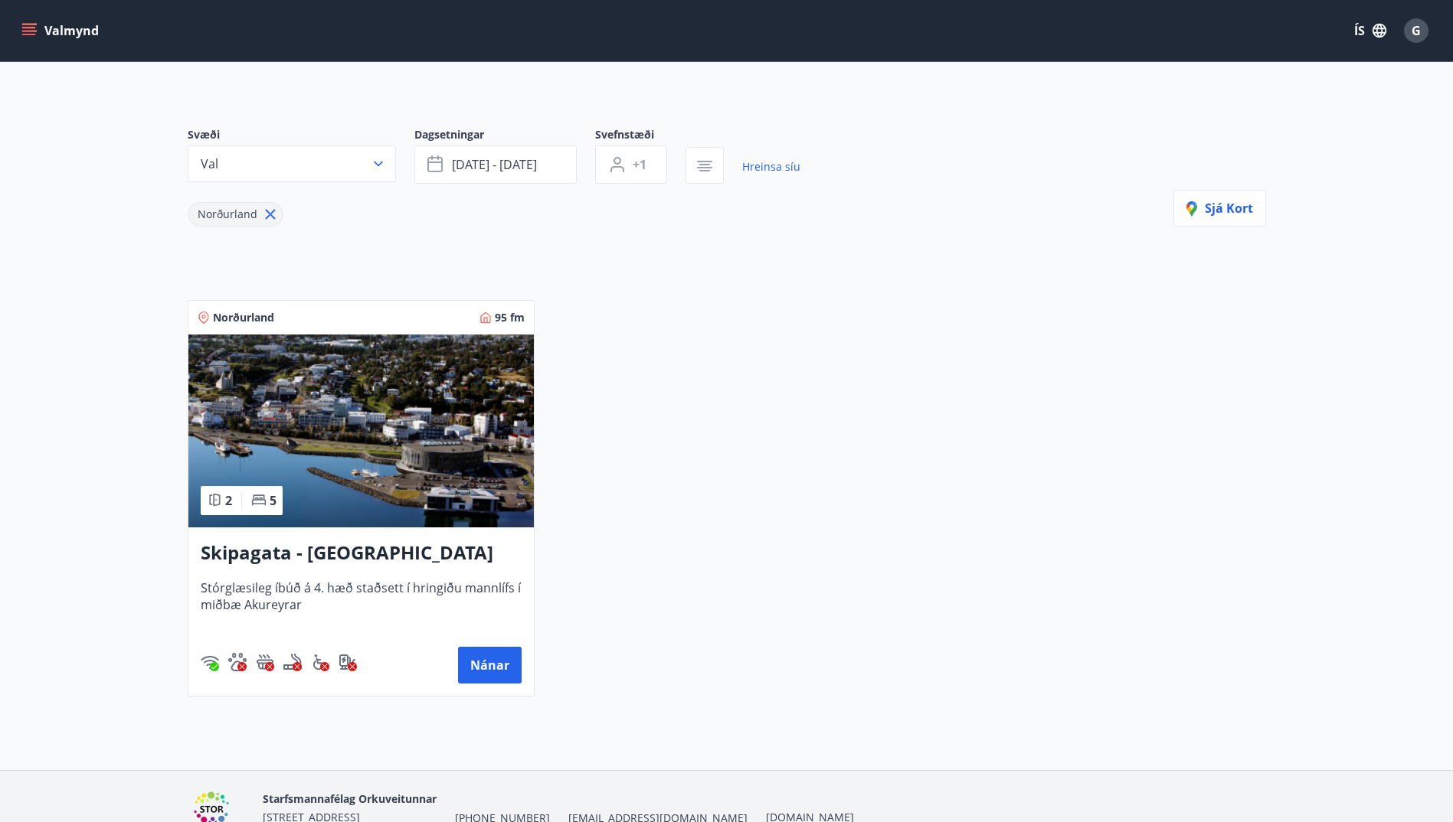
click at [271, 208] on icon at bounding box center [270, 214] width 17 height 17
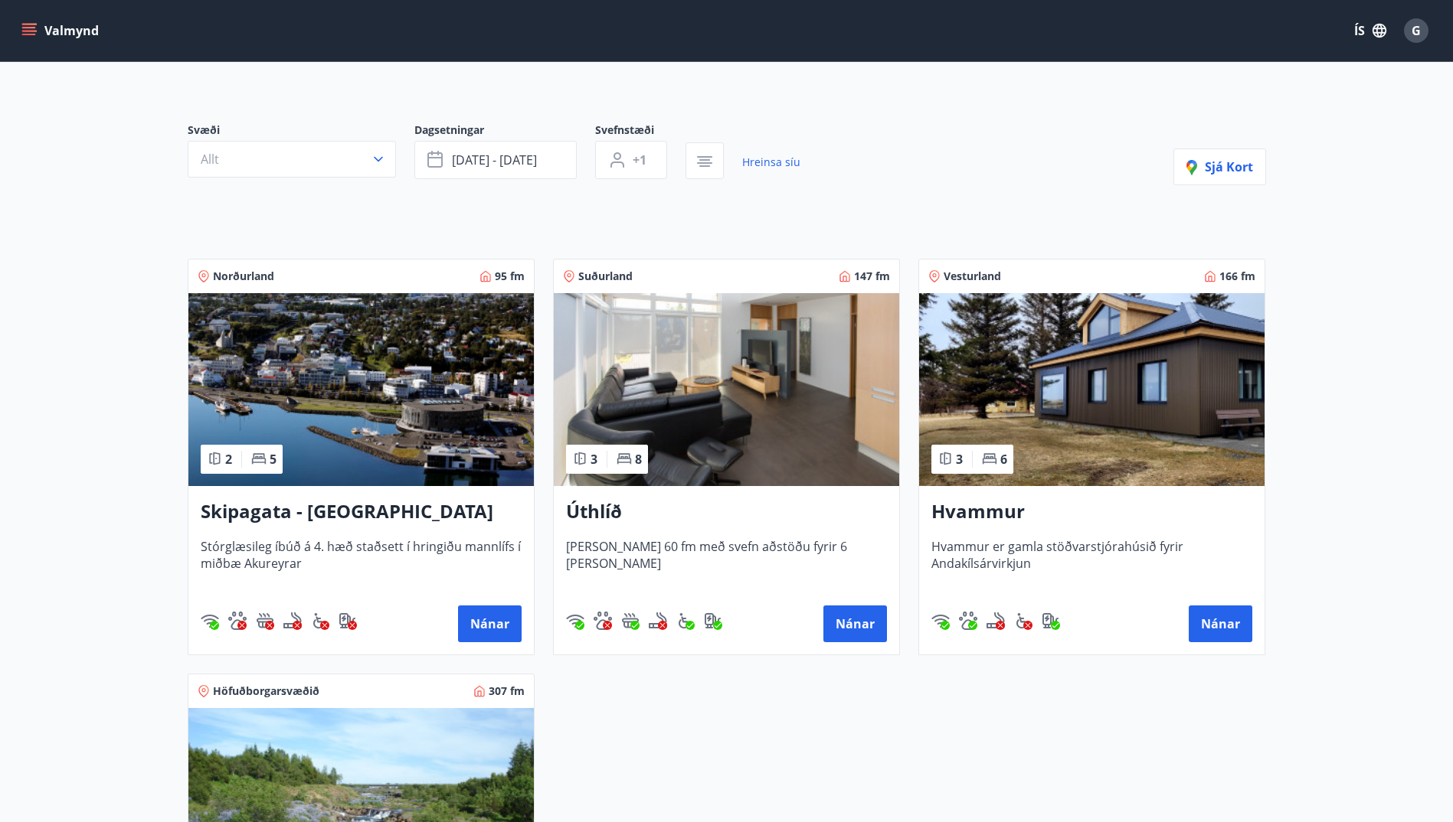
scroll to position [88, 0]
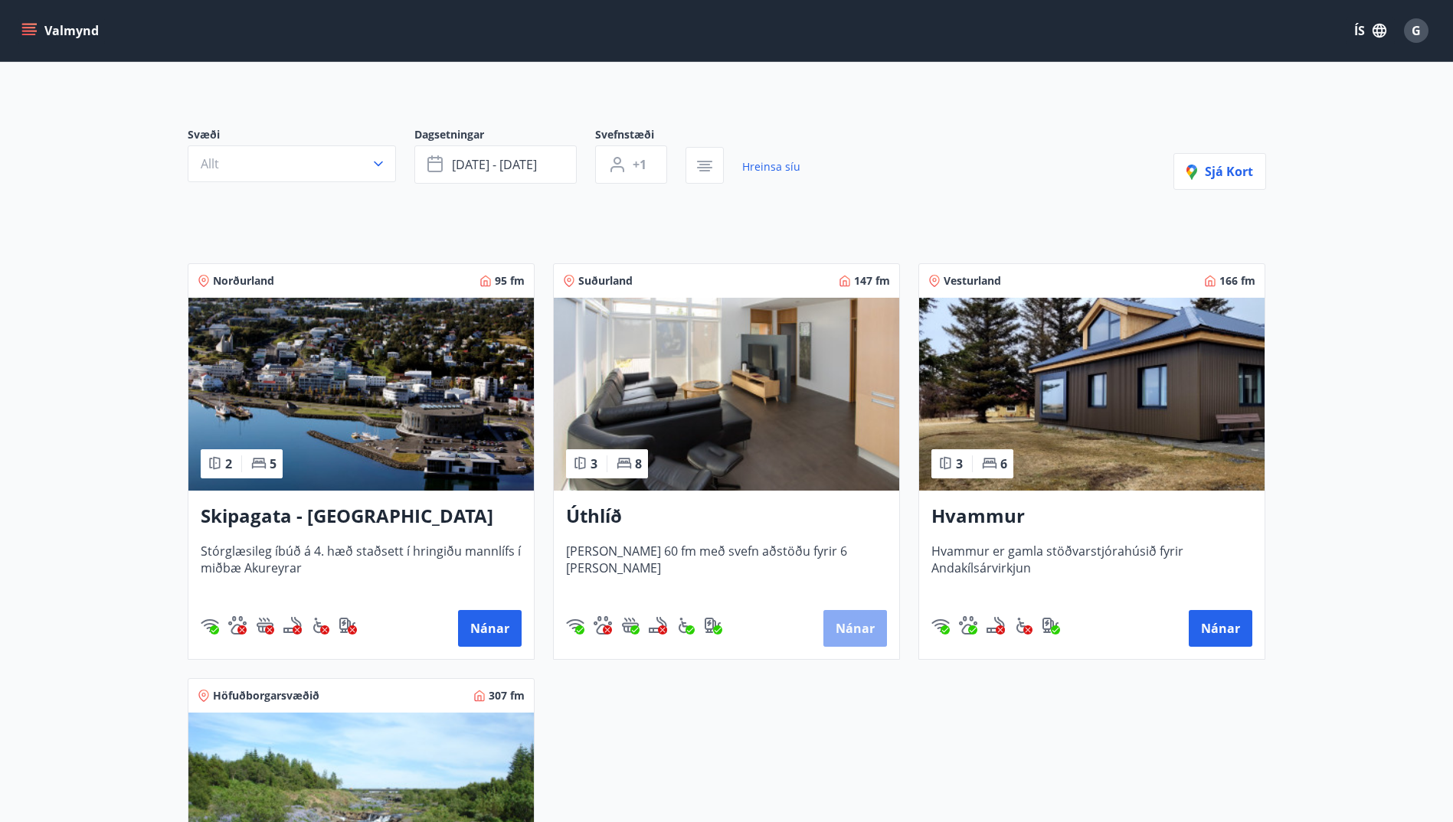
click at [856, 625] on button "Nánar" at bounding box center [855, 628] width 64 height 37
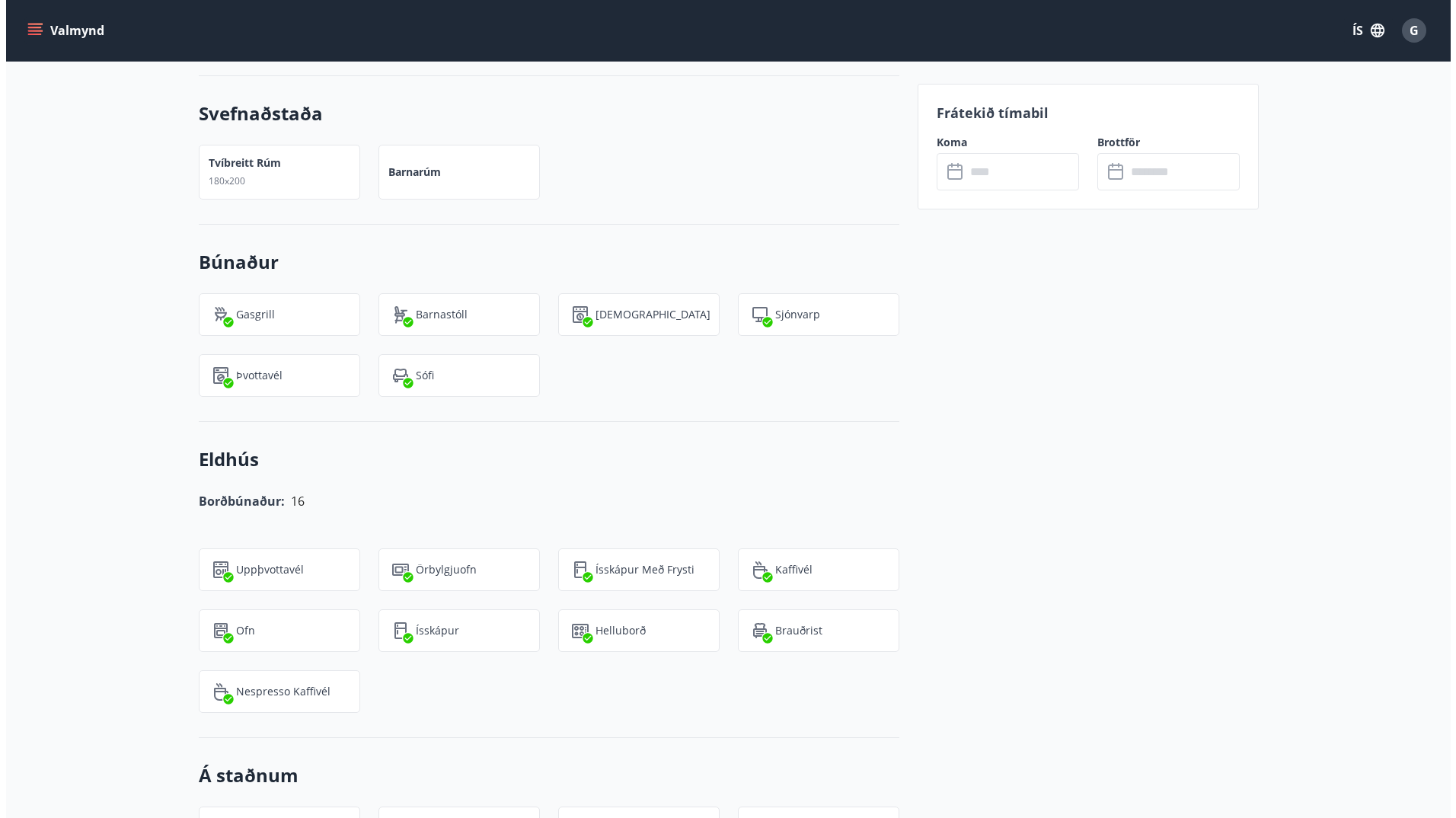
scroll to position [1600, 0]
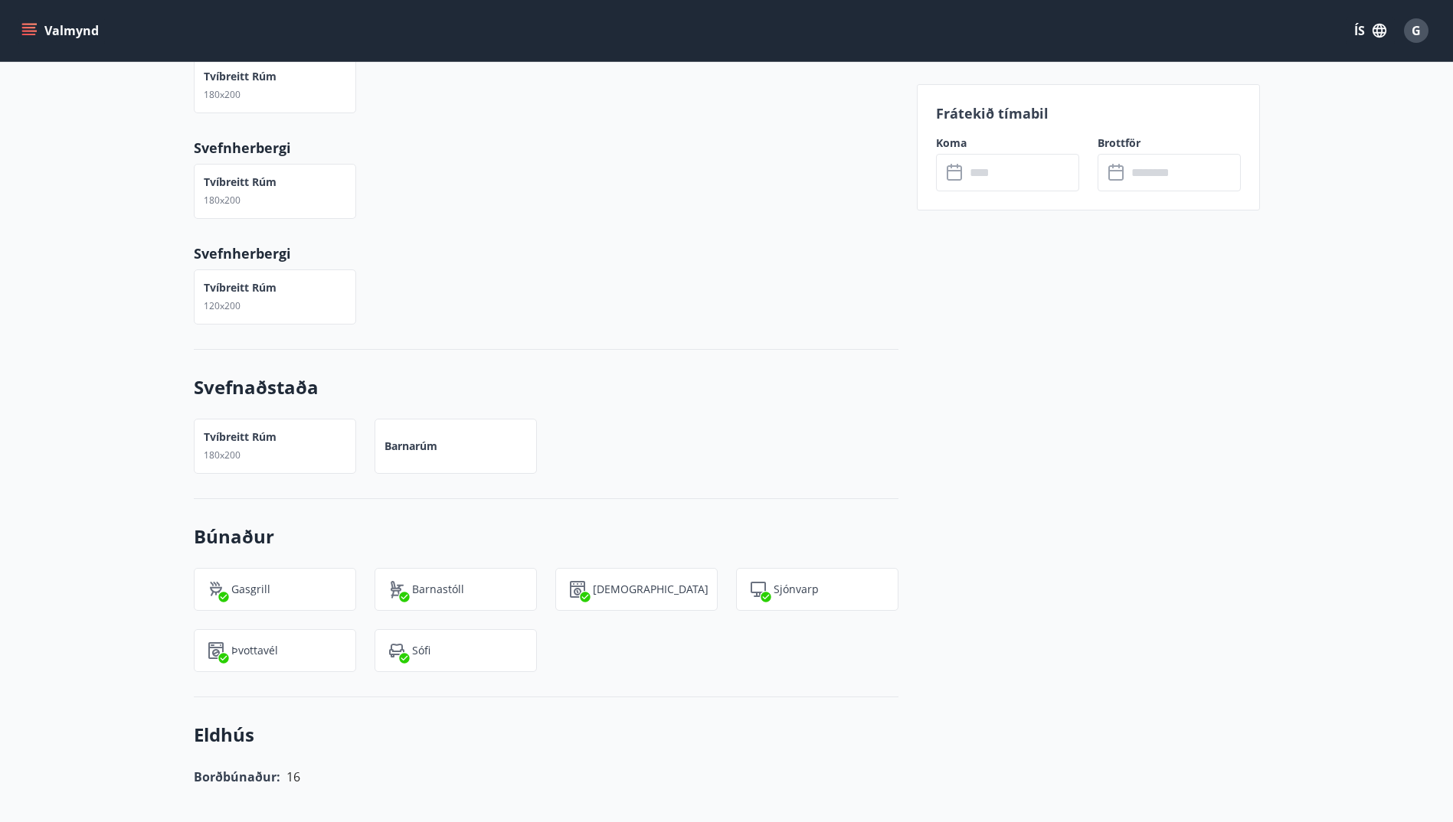
click at [950, 168] on icon at bounding box center [956, 173] width 18 height 18
